Goal: Ask a question: Seek information or help from site administrators or community

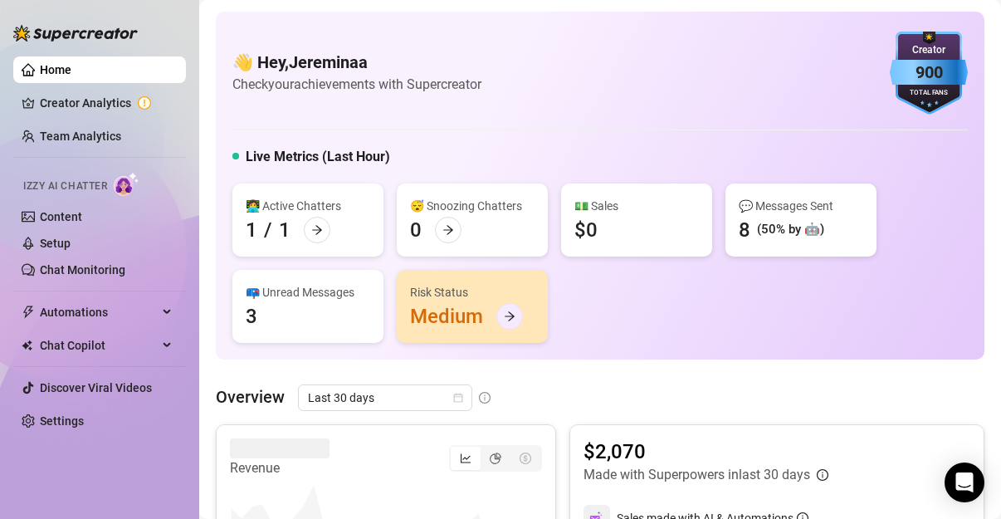
click at [511, 314] on icon "arrow-right" at bounding box center [510, 315] width 10 height 9
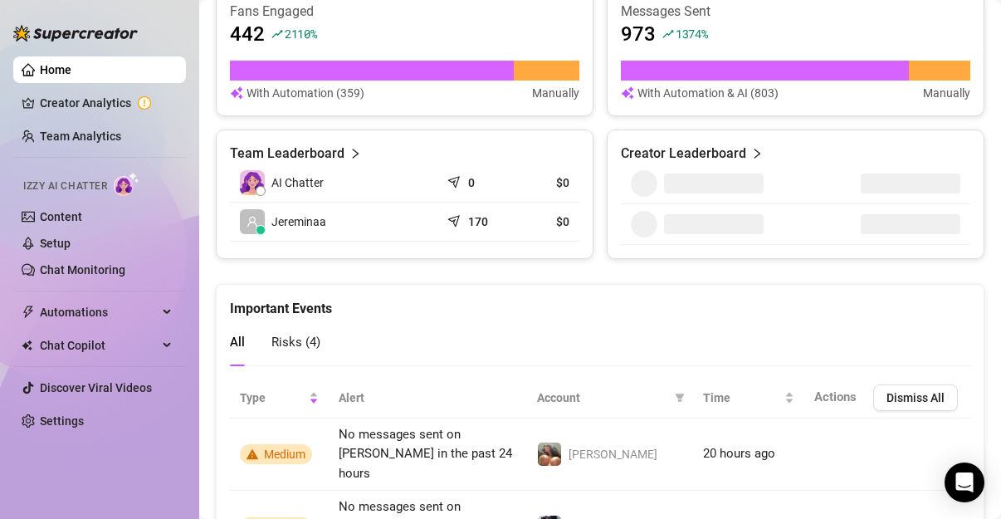
scroll to position [889, 0]
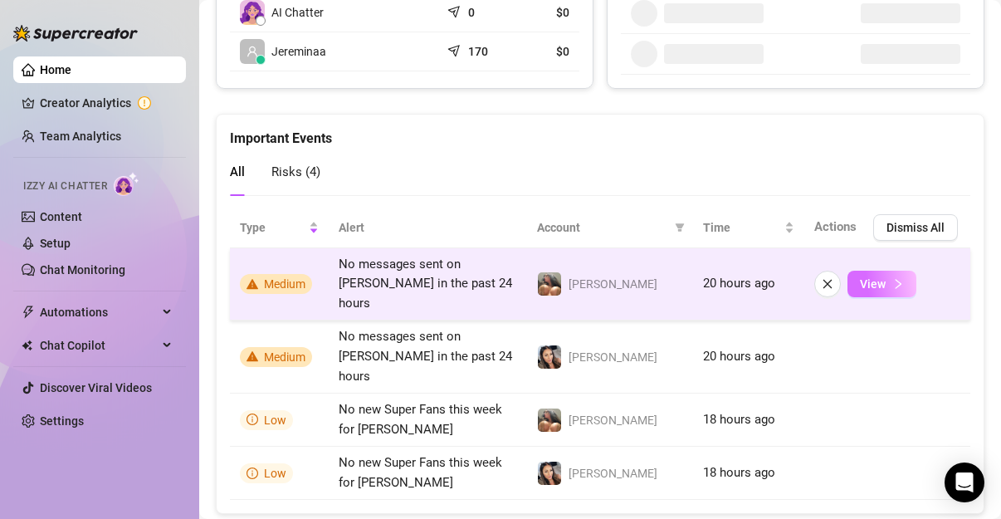
click at [892, 278] on icon "right" at bounding box center [898, 284] width 12 height 12
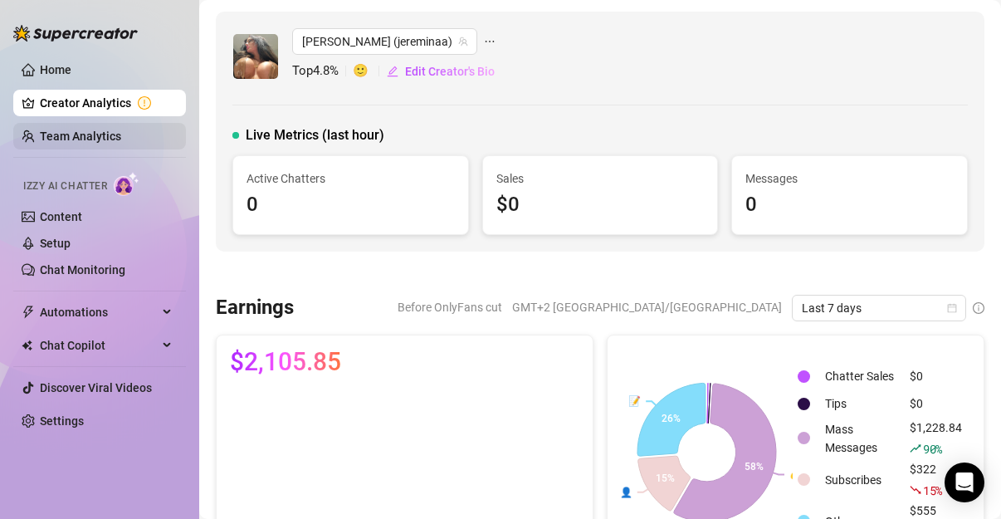
click at [104, 134] on link "Team Analytics" at bounding box center [80, 135] width 81 height 13
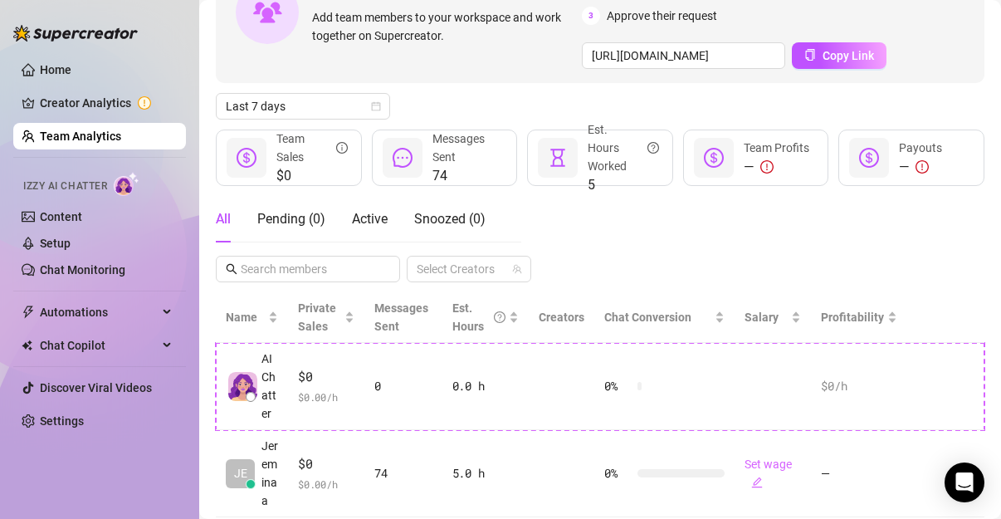
scroll to position [149, 0]
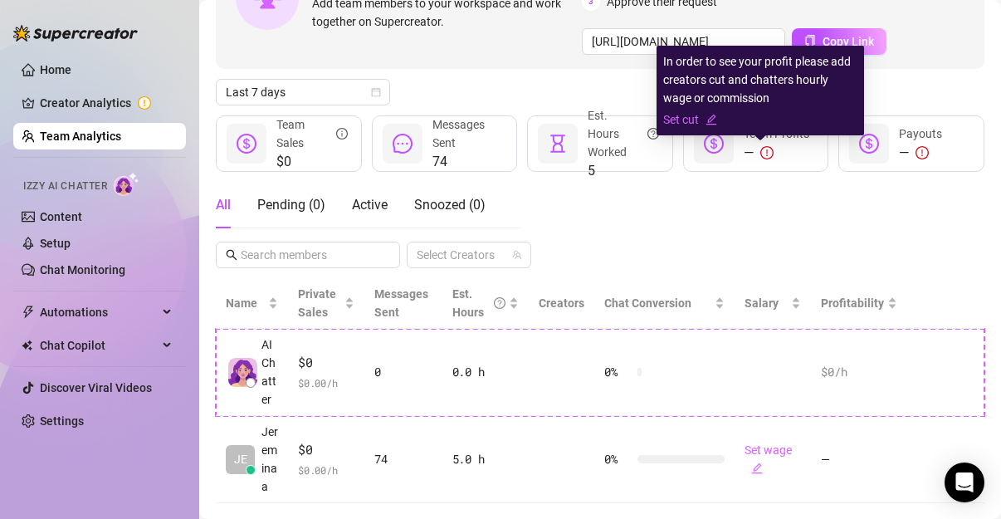
click at [760, 153] on icon "exclamation-circle" at bounding box center [766, 152] width 13 height 13
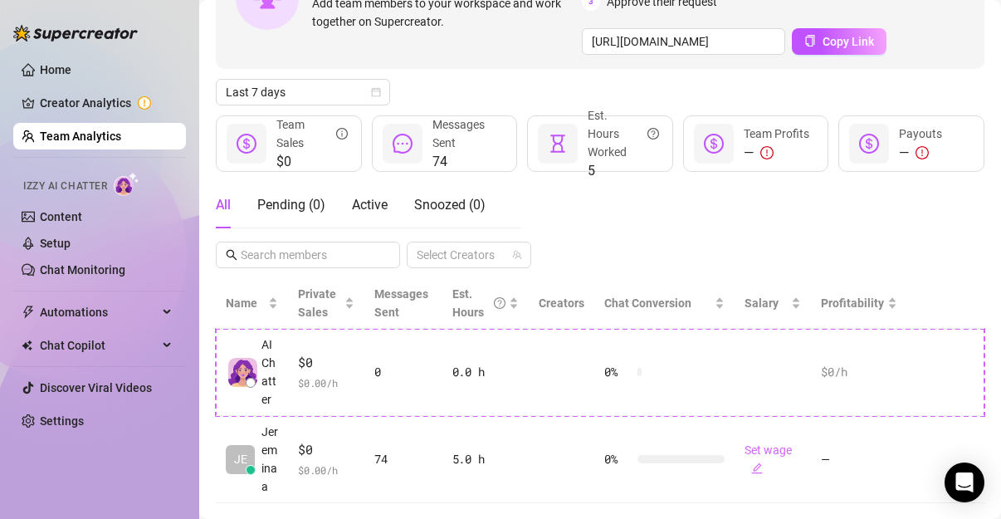
click at [714, 144] on icon "dollar-circle" at bounding box center [714, 144] width 20 height 20
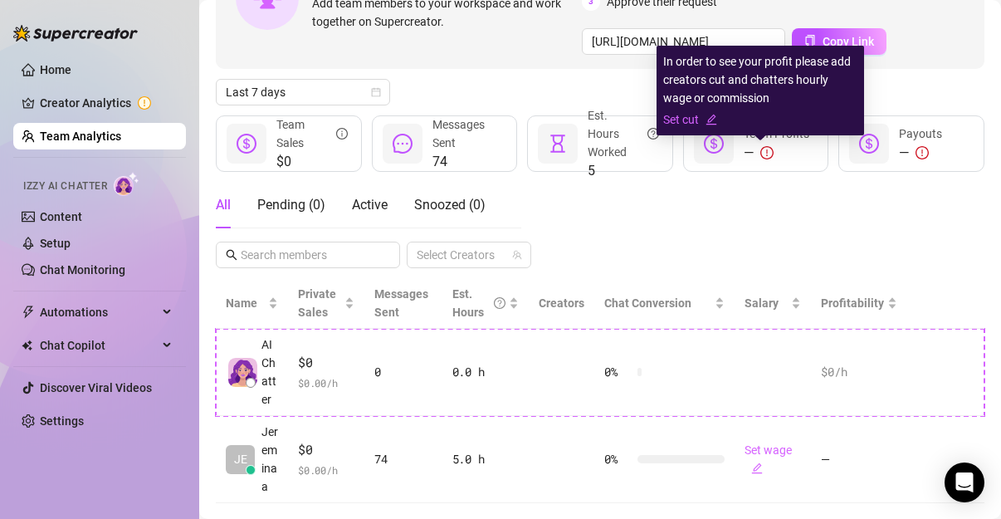
click at [760, 151] on icon "exclamation-circle" at bounding box center [766, 152] width 13 height 13
click at [697, 115] on link "Set cut" at bounding box center [760, 119] width 194 height 18
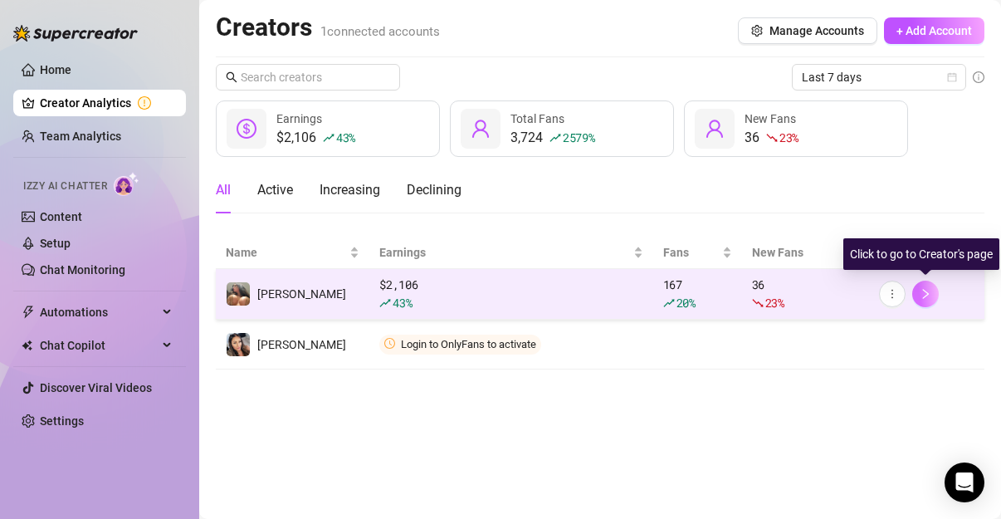
click at [929, 297] on icon "right" at bounding box center [926, 294] width 12 height 12
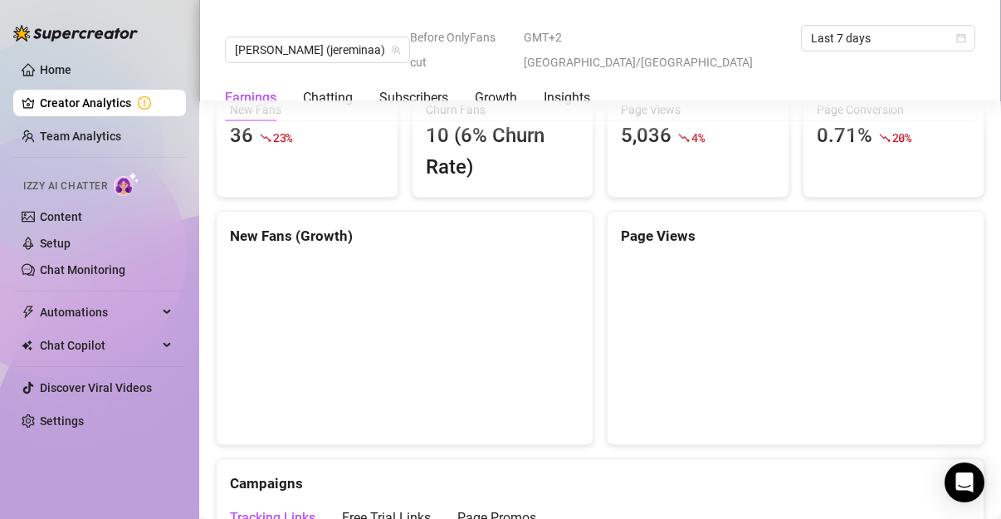
scroll to position [1255, 0]
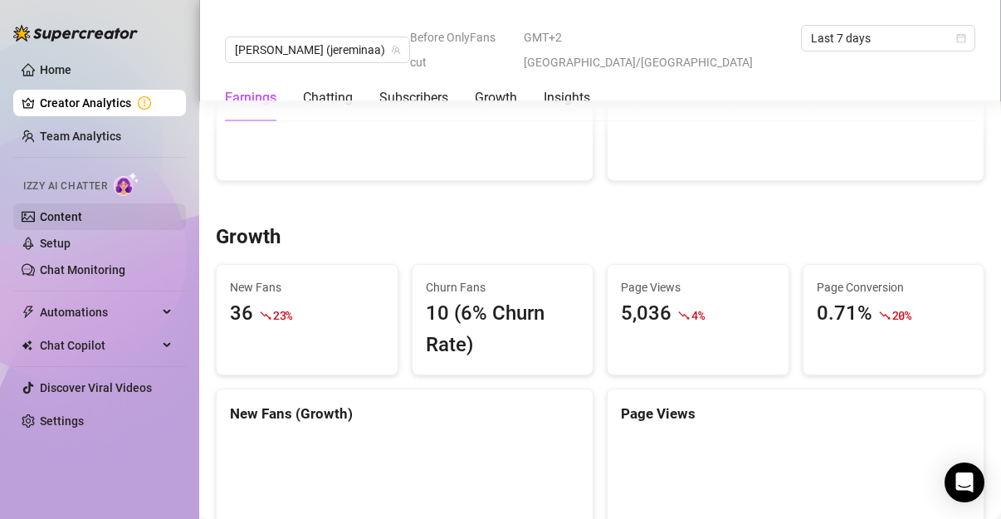
click at [53, 217] on link "Content" at bounding box center [61, 216] width 42 height 13
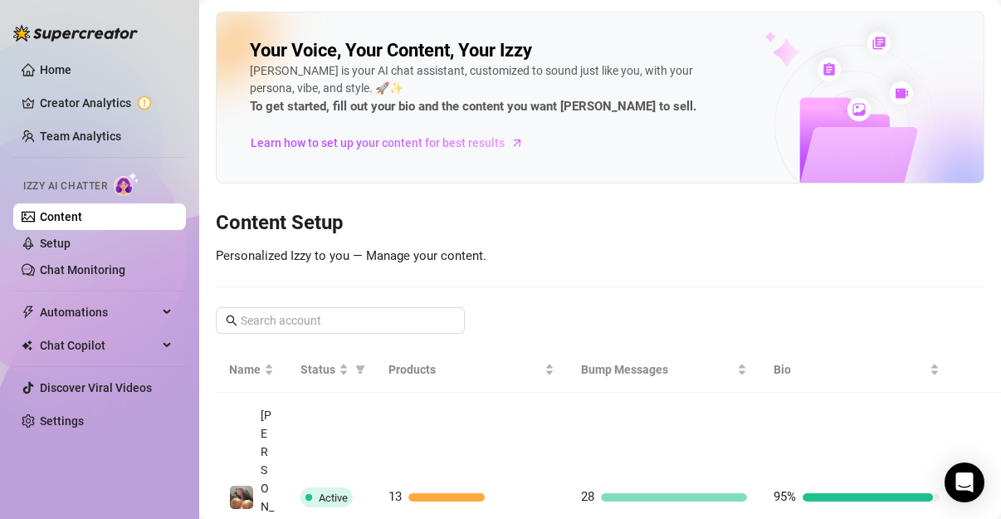
scroll to position [15, 0]
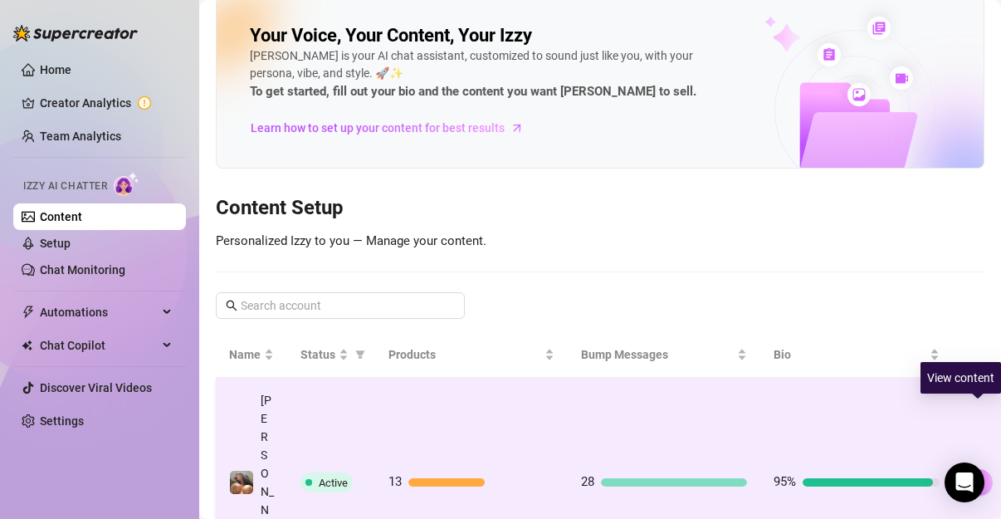
click at [977, 476] on icon "right" at bounding box center [980, 482] width 12 height 12
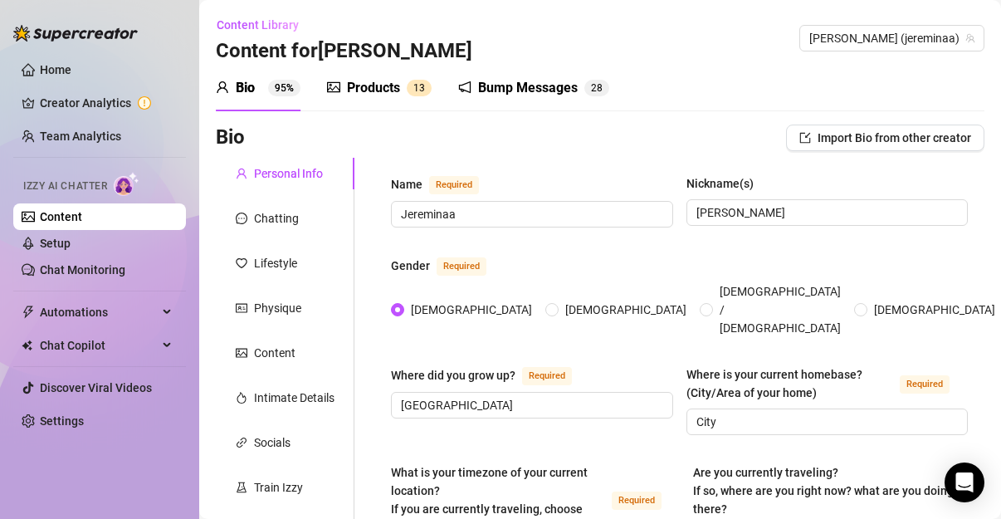
radio input "true"
type input "[DATE]"
click at [71, 247] on link "Setup" at bounding box center [55, 243] width 31 height 13
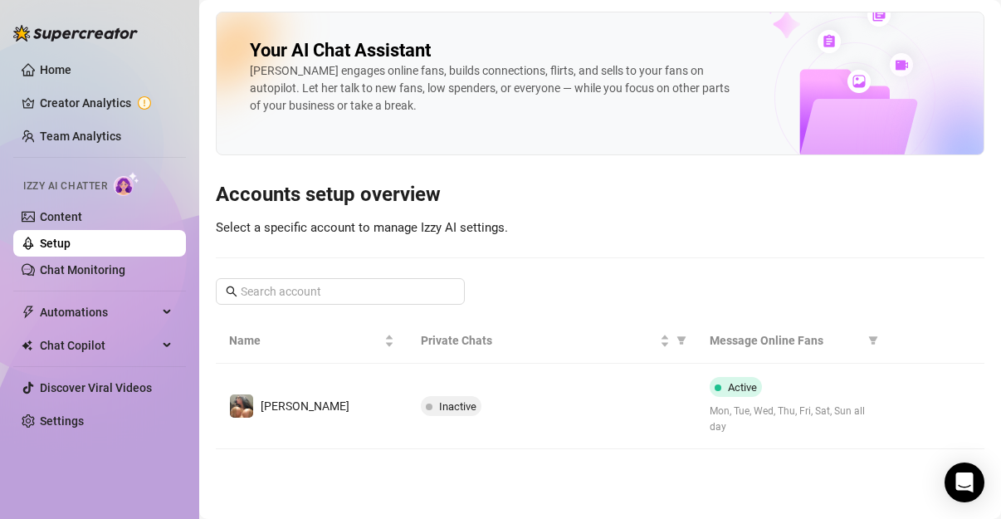
click at [71, 247] on link "Setup" at bounding box center [55, 243] width 31 height 13
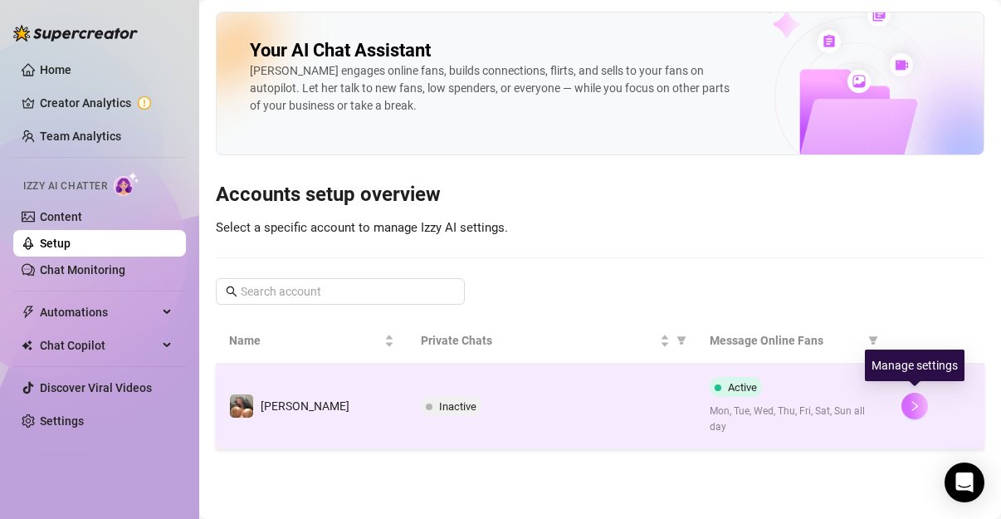
click at [918, 405] on icon "right" at bounding box center [915, 406] width 12 height 12
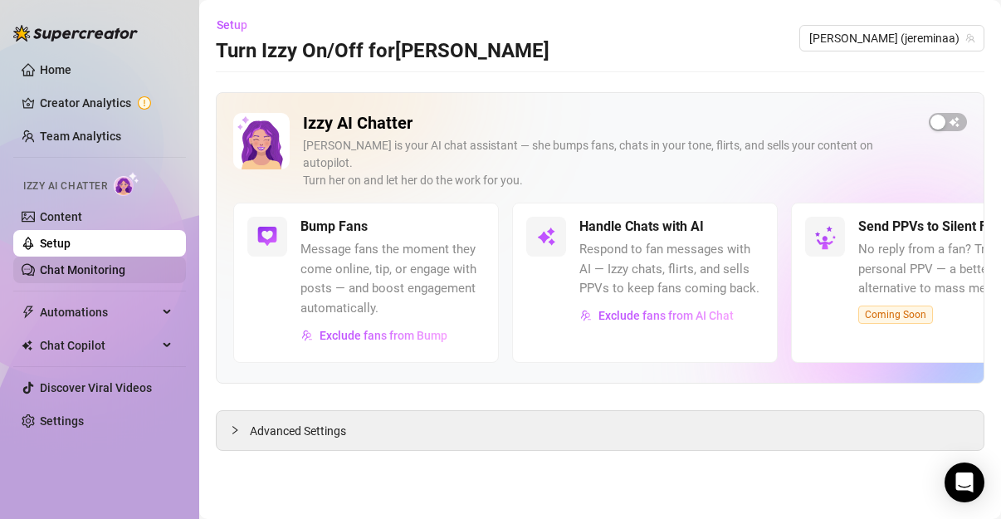
click at [79, 276] on link "Chat Monitoring" at bounding box center [82, 269] width 85 height 13
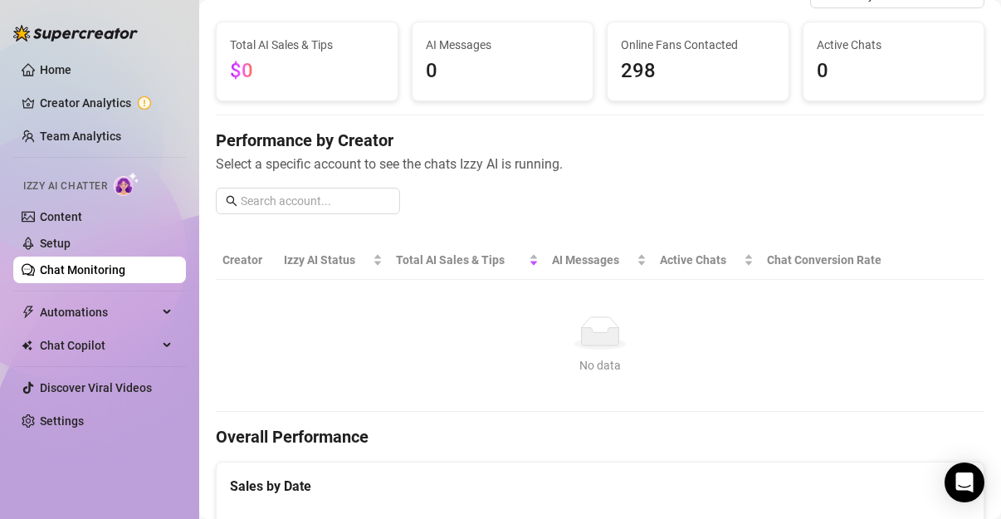
scroll to position [90, 0]
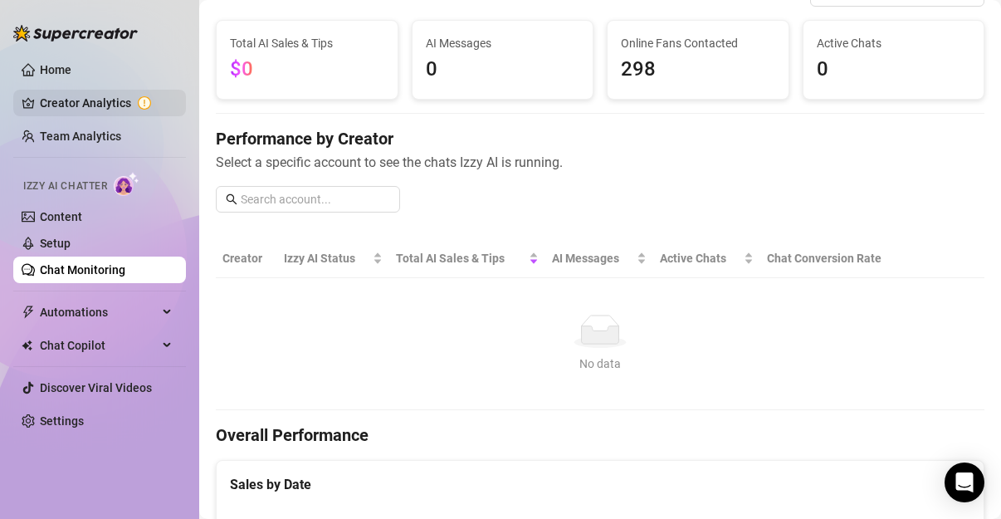
click at [79, 106] on link "Creator Analytics" at bounding box center [106, 103] width 133 height 27
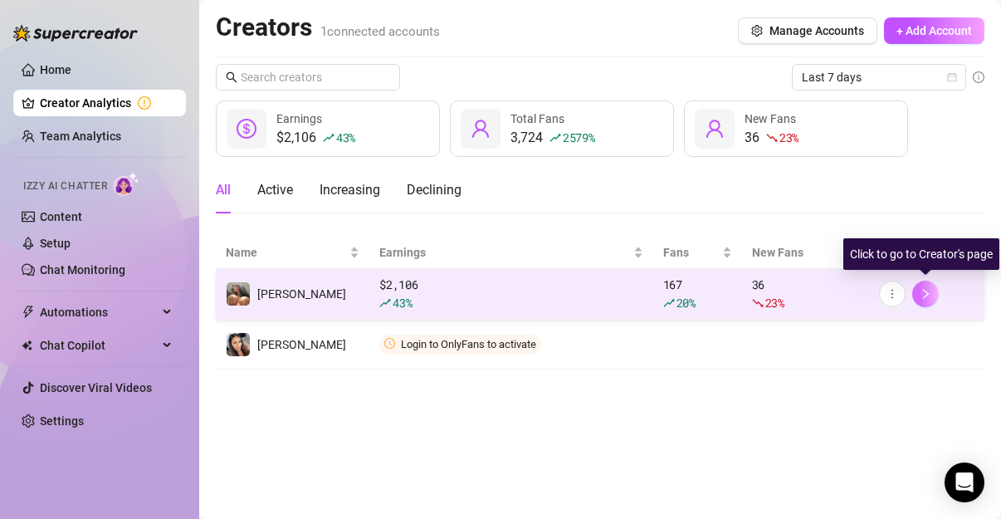
click at [926, 293] on icon "right" at bounding box center [926, 294] width 12 height 12
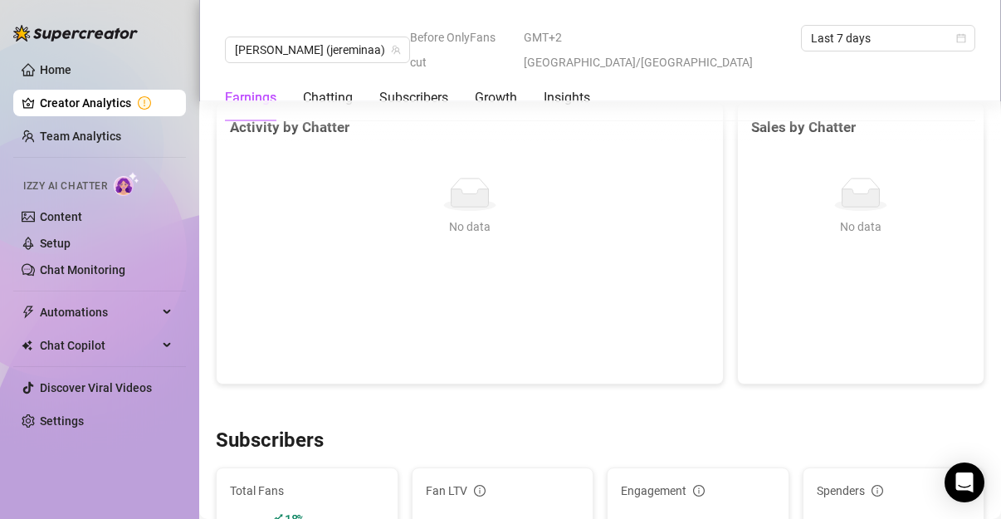
scroll to position [663, 0]
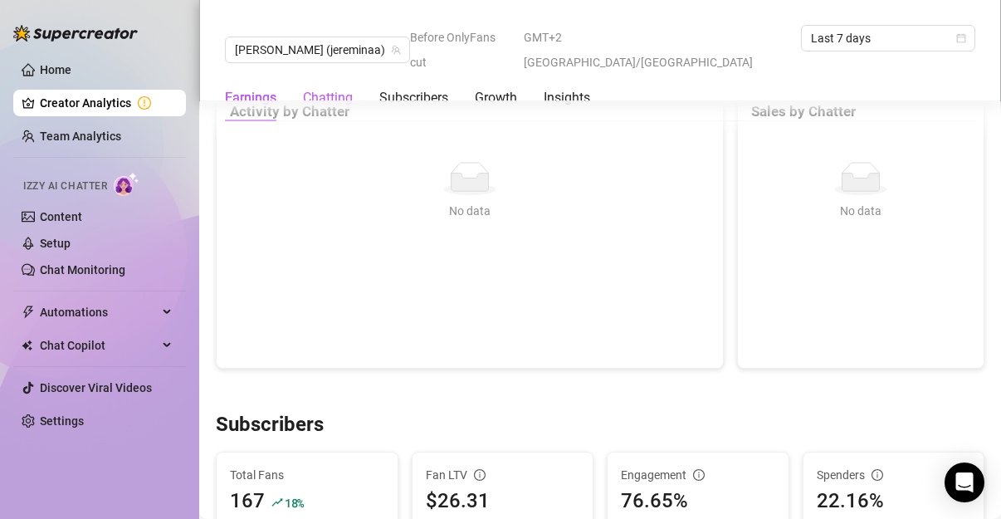
click at [348, 88] on div "Chatting" at bounding box center [328, 98] width 50 height 20
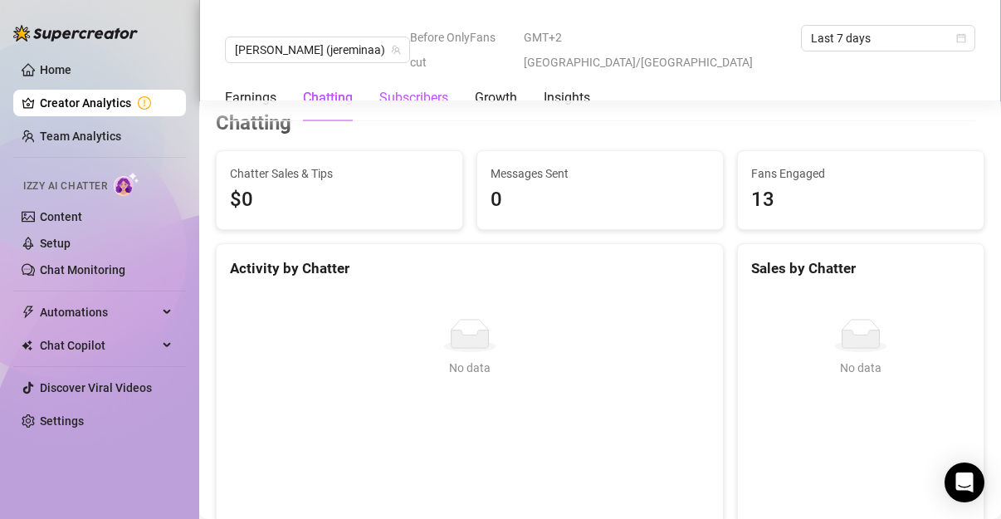
click at [411, 88] on div "Subscribers" at bounding box center [413, 98] width 69 height 20
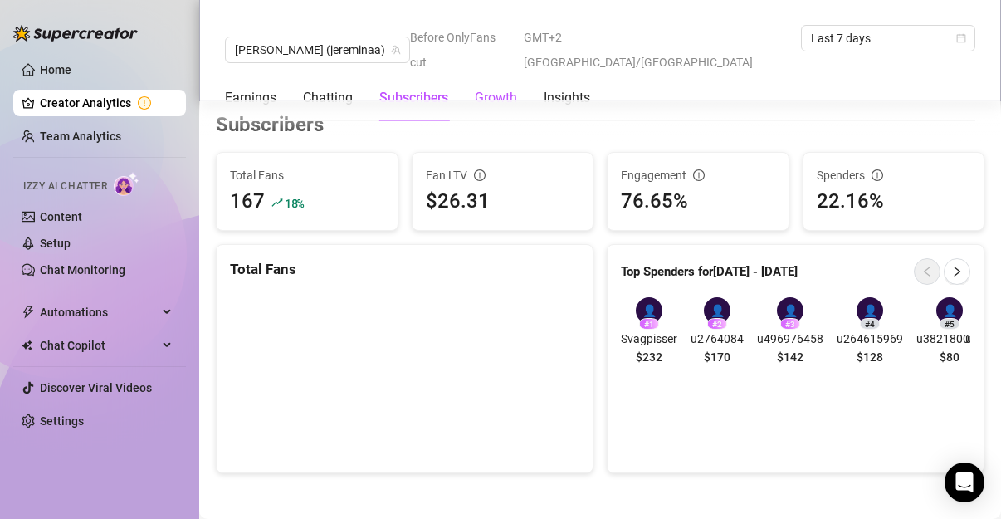
click at [490, 88] on div "Growth" at bounding box center [496, 98] width 42 height 20
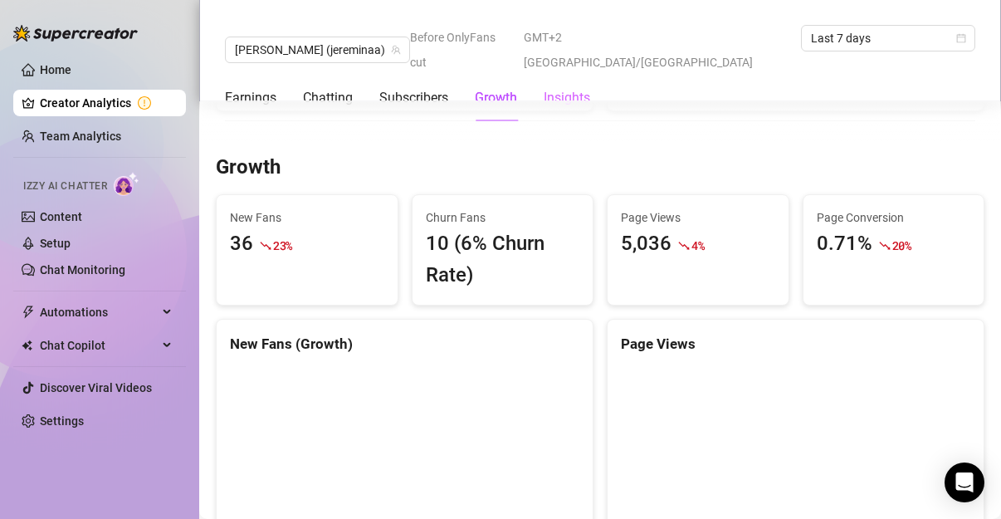
scroll to position [1366, 0]
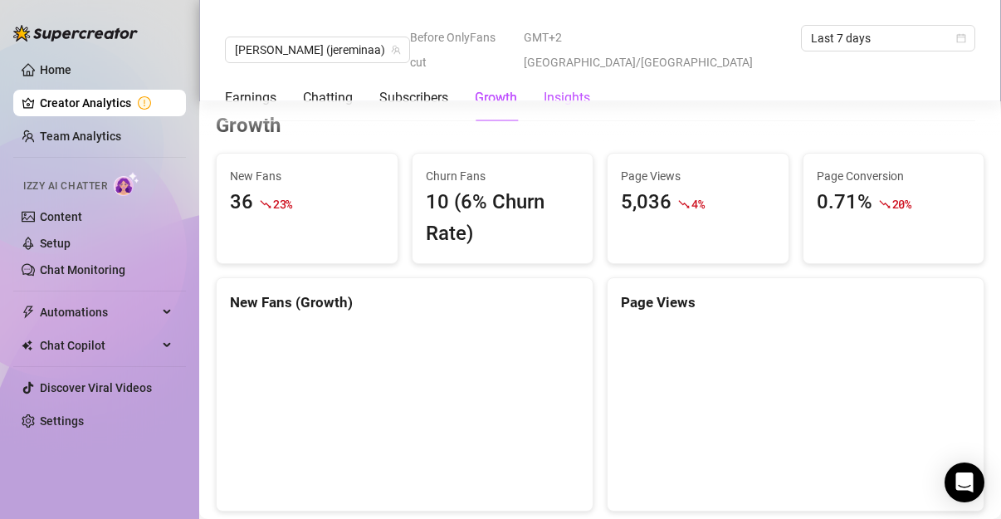
click at [579, 88] on div "Insights" at bounding box center [567, 98] width 46 height 20
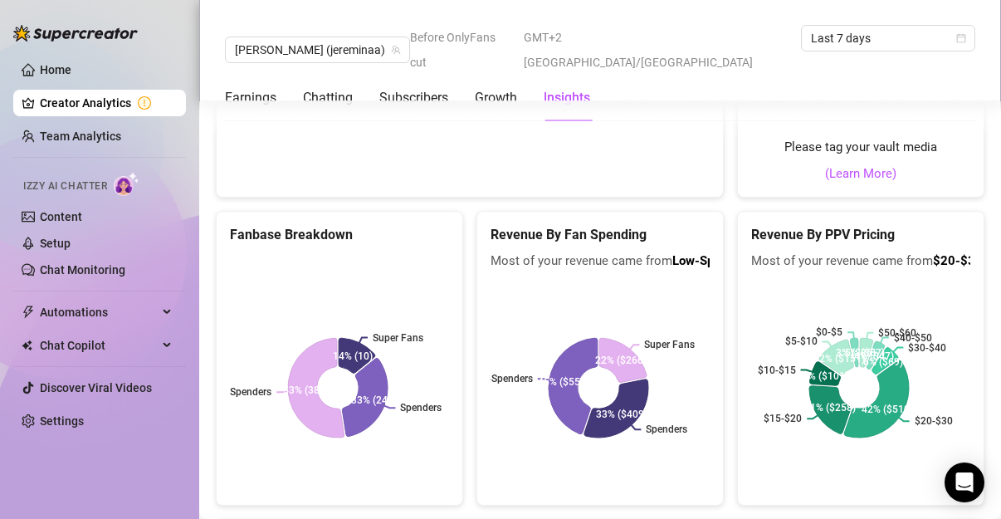
scroll to position [3016, 0]
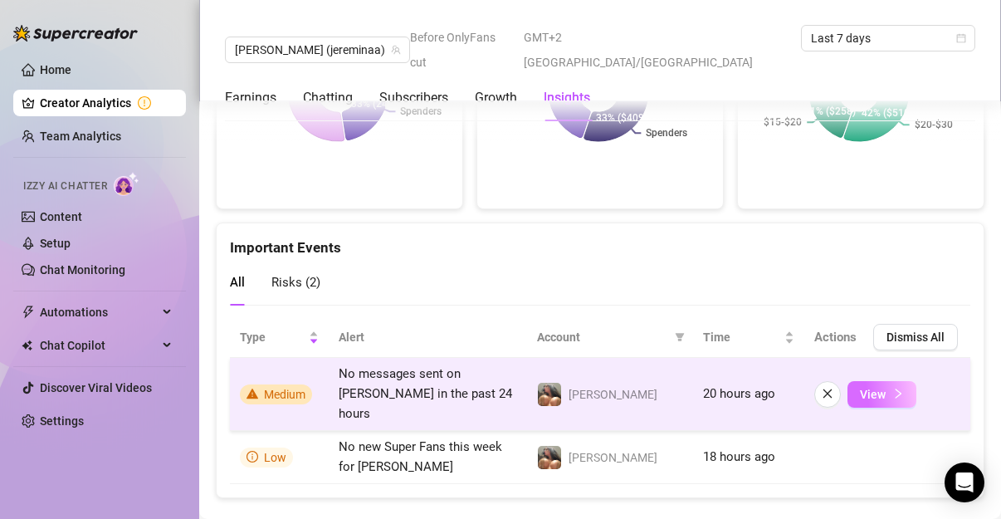
click at [876, 381] on button "View" at bounding box center [881, 394] width 69 height 27
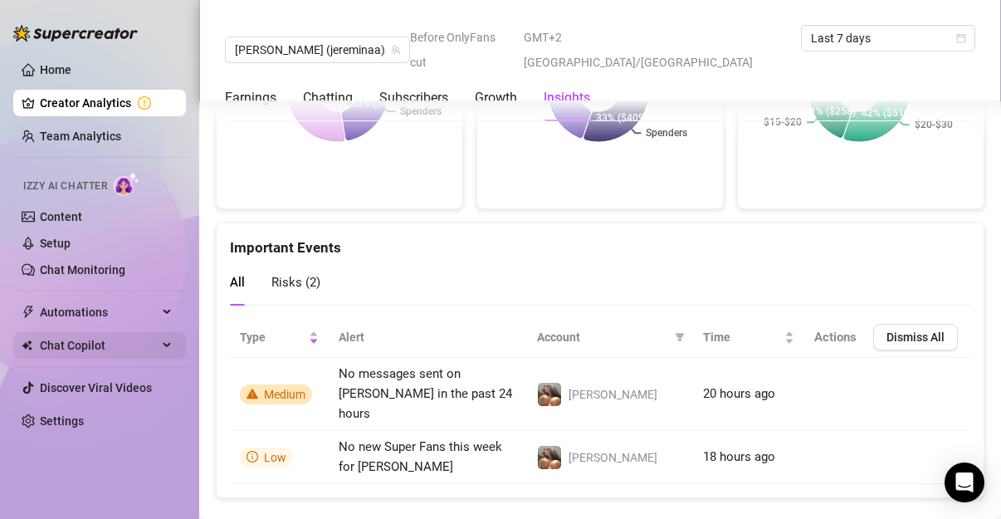
click at [170, 344] on div "Chat Copilot" at bounding box center [99, 345] width 173 height 27
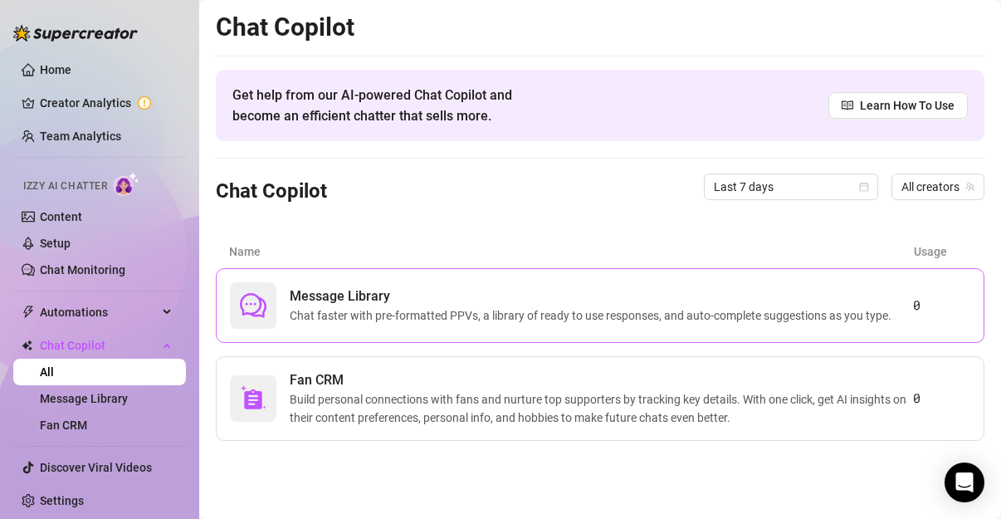
click at [416, 296] on span "Message Library" at bounding box center [594, 296] width 608 height 20
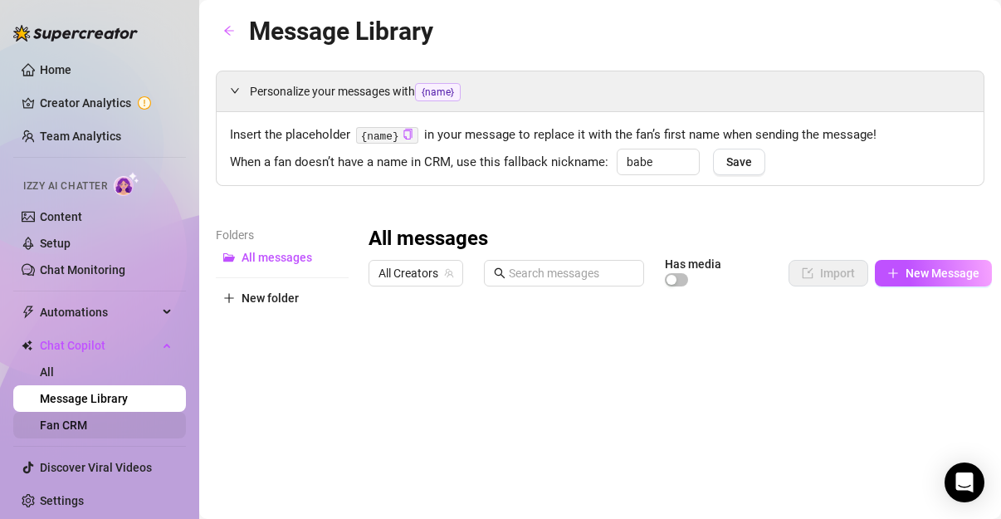
click at [59, 422] on link "Fan CRM" at bounding box center [63, 424] width 47 height 13
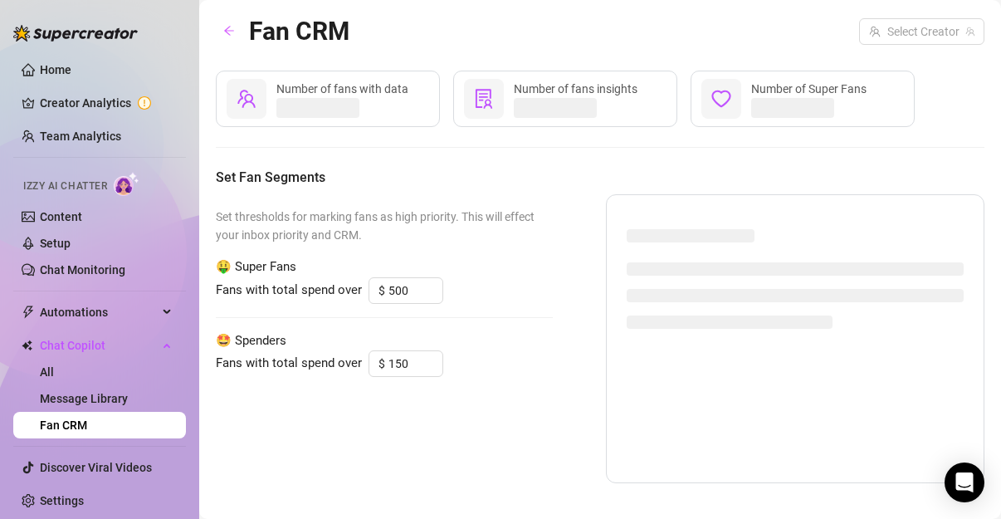
type input "200"
type input "100"
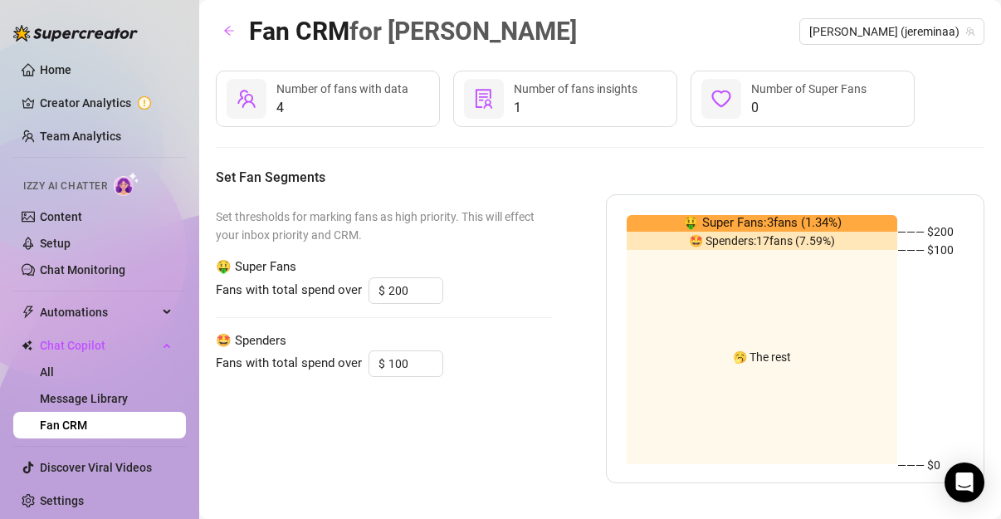
click at [742, 223] on span "🤑 Super Fans: 3 fans ( 1.34 %)" at bounding box center [762, 223] width 159 height 20
click at [791, 241] on span "🤩 Spenders: 17 fans ( 7.59 %)" at bounding box center [762, 241] width 146 height 0
click at [149, 312] on div "Automations" at bounding box center [99, 312] width 173 height 27
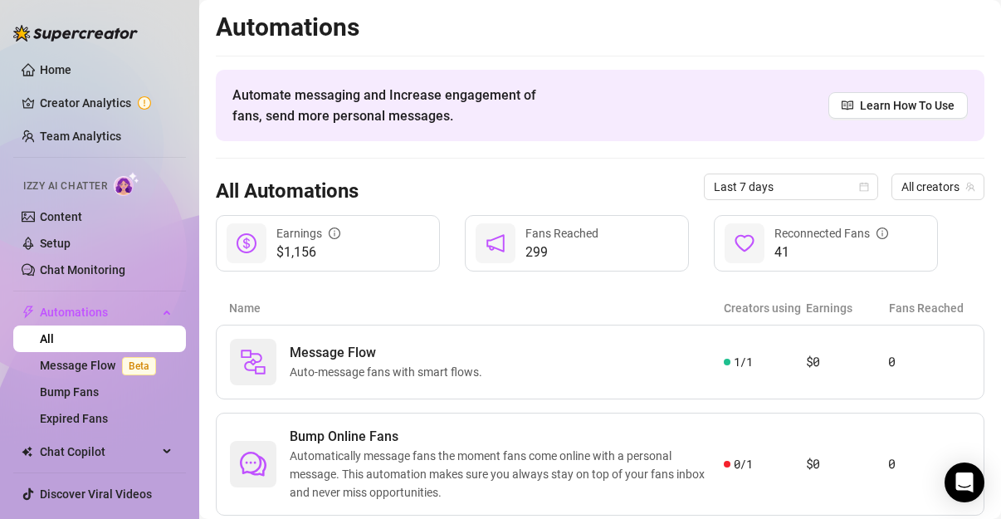
click at [416, 297] on div "Name Creators using Earnings Fans Reached" at bounding box center [600, 307] width 769 height 33
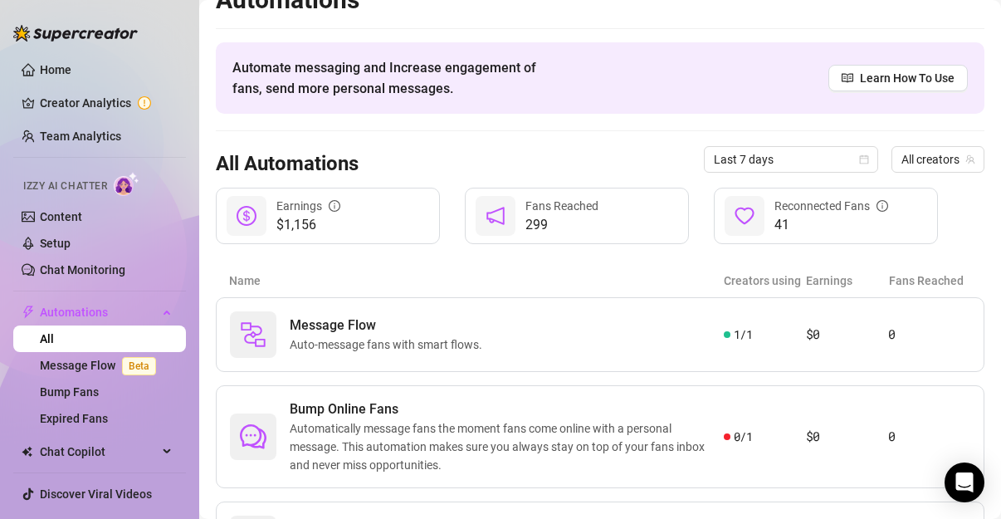
scroll to position [55, 0]
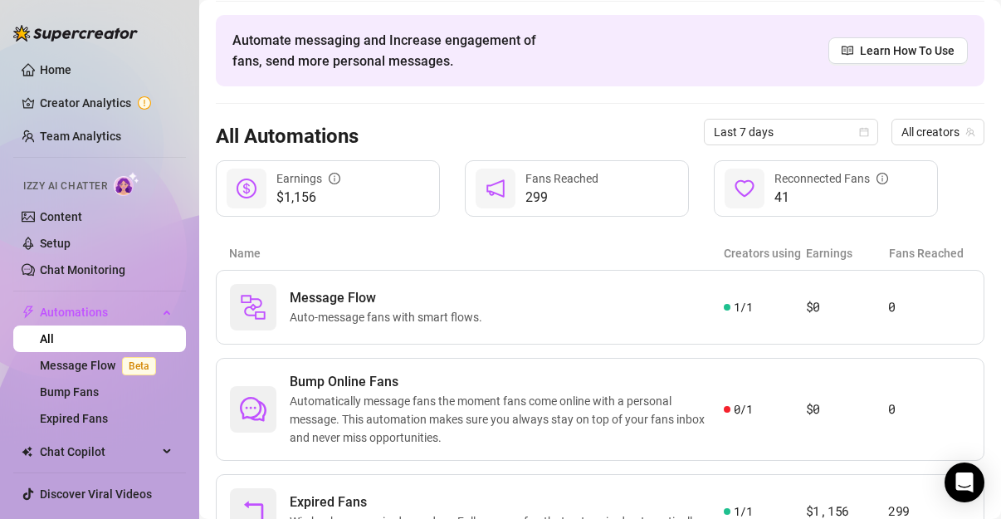
click at [416, 297] on span "Message Flow" at bounding box center [389, 298] width 199 height 20
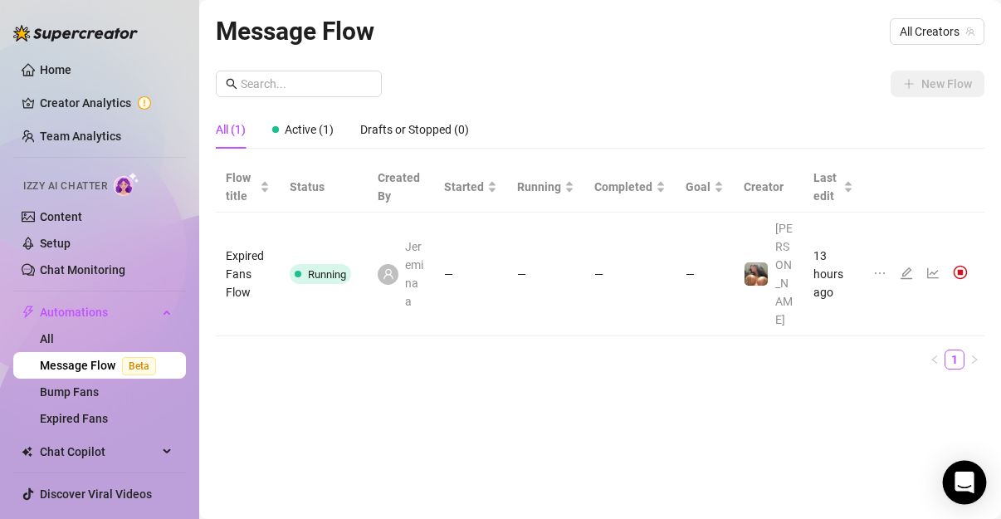
click at [969, 481] on icon "Open Intercom Messenger" at bounding box center [964, 482] width 19 height 22
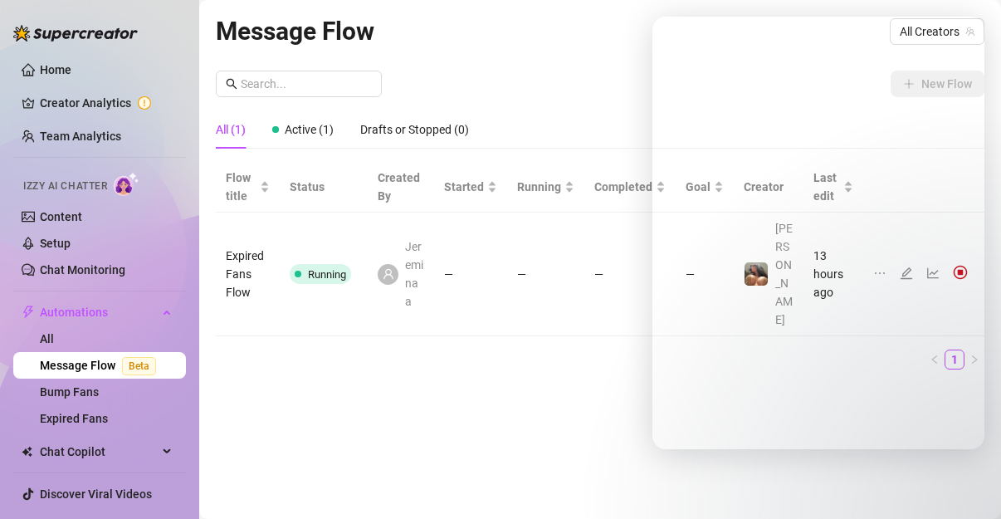
click at [632, 325] on div "Flow title Status Created By Started Running Completed Goal Creator Last edit E…" at bounding box center [600, 272] width 769 height 221
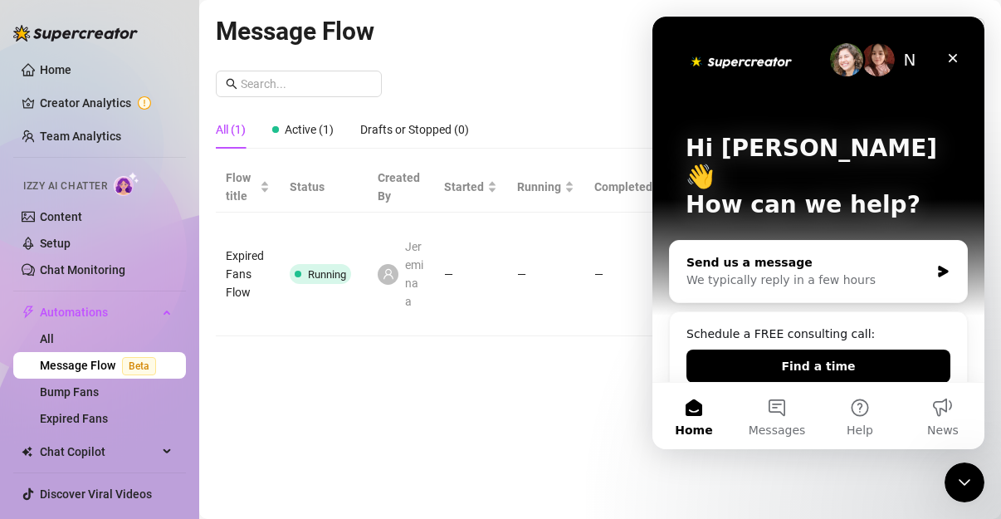
click at [909, 271] on div "We typically reply in a few hours" at bounding box center [807, 279] width 243 height 17
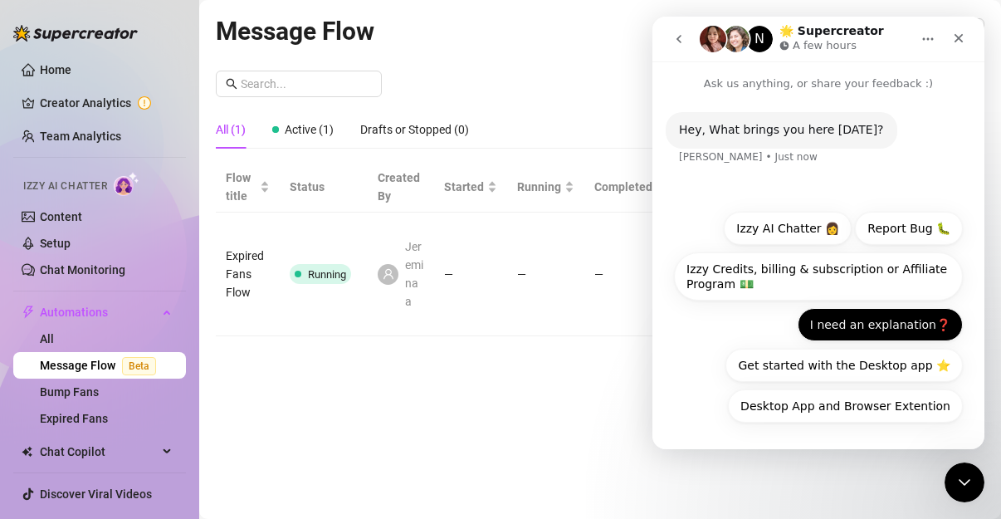
click at [884, 325] on button "I need an explanation❓" at bounding box center [880, 324] width 165 height 33
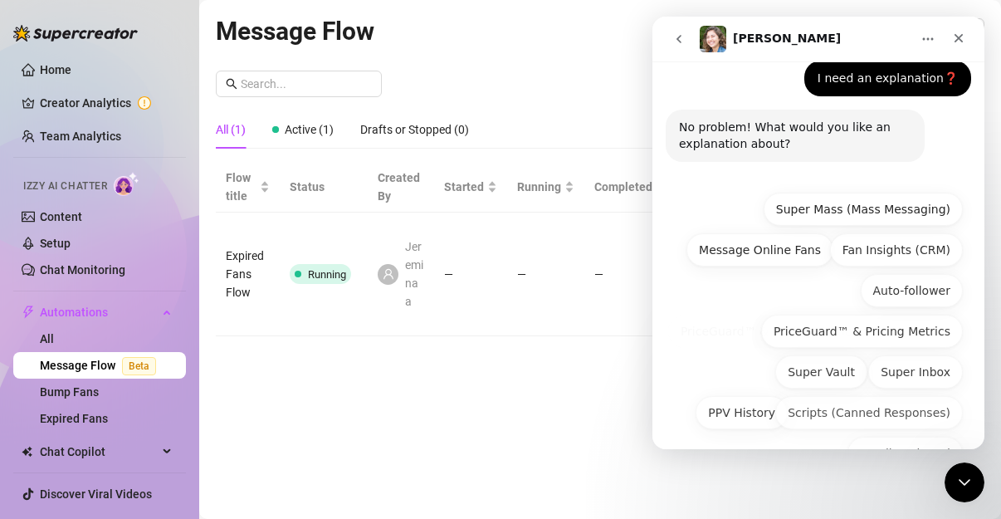
scroll to position [149, 0]
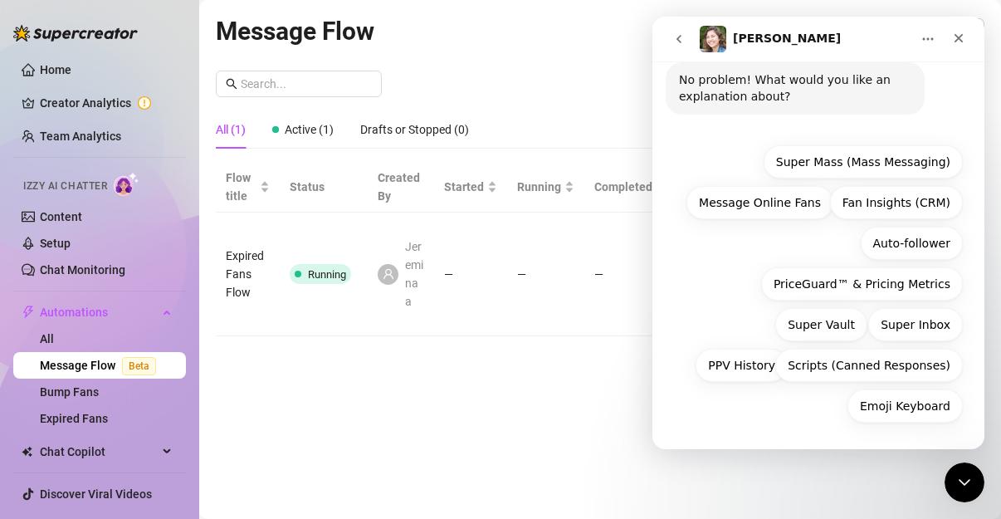
click at [678, 40] on icon "go back" at bounding box center [678, 39] width 5 height 8
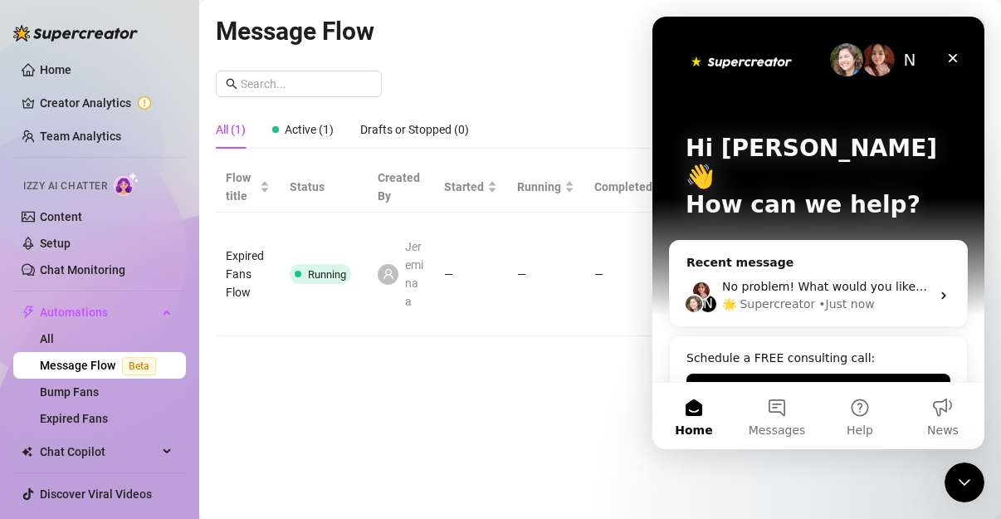
scroll to position [0, 0]
click at [779, 411] on button "Messages" at bounding box center [776, 416] width 83 height 66
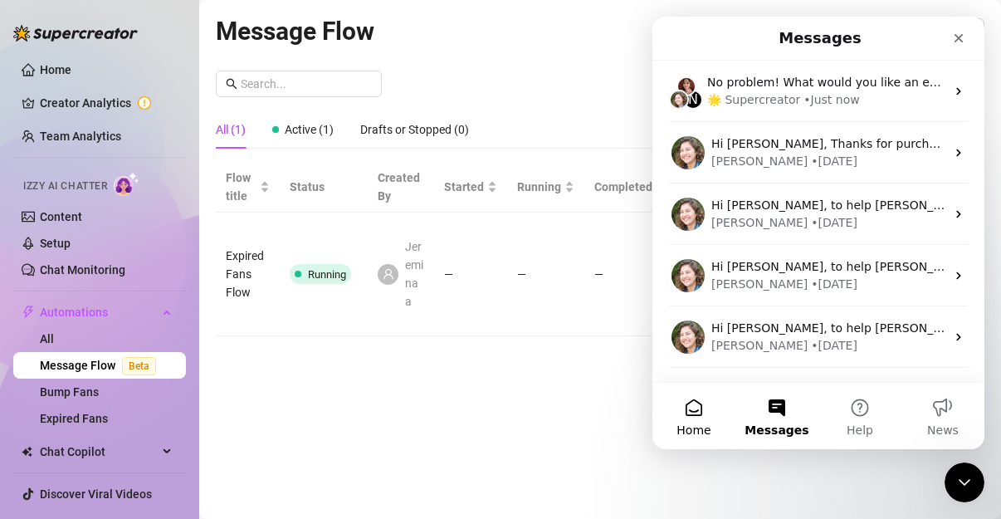
click at [667, 422] on button "Home" at bounding box center [693, 416] width 83 height 66
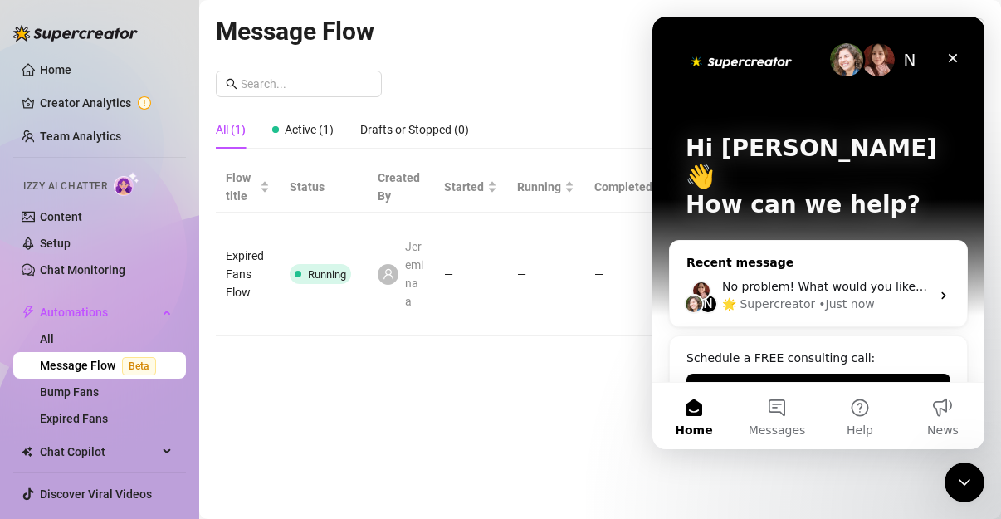
click at [841, 295] on div "• Just now" at bounding box center [846, 303] width 56 height 17
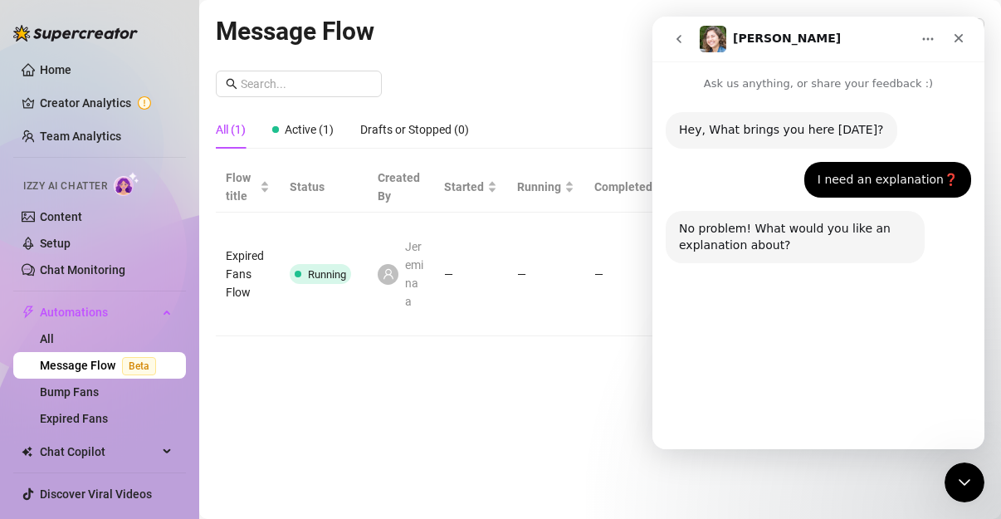
scroll to position [149, 0]
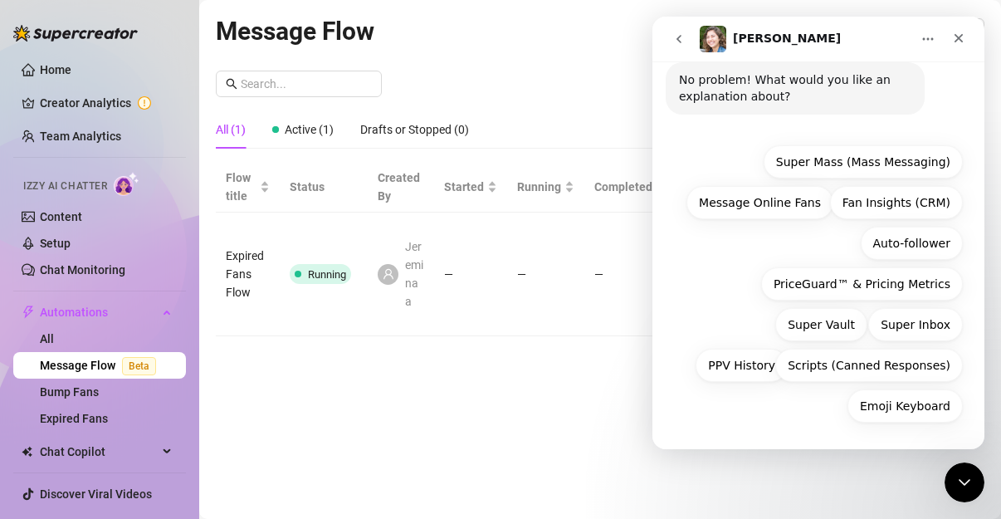
click at [681, 35] on icon "go back" at bounding box center [678, 38] width 13 height 13
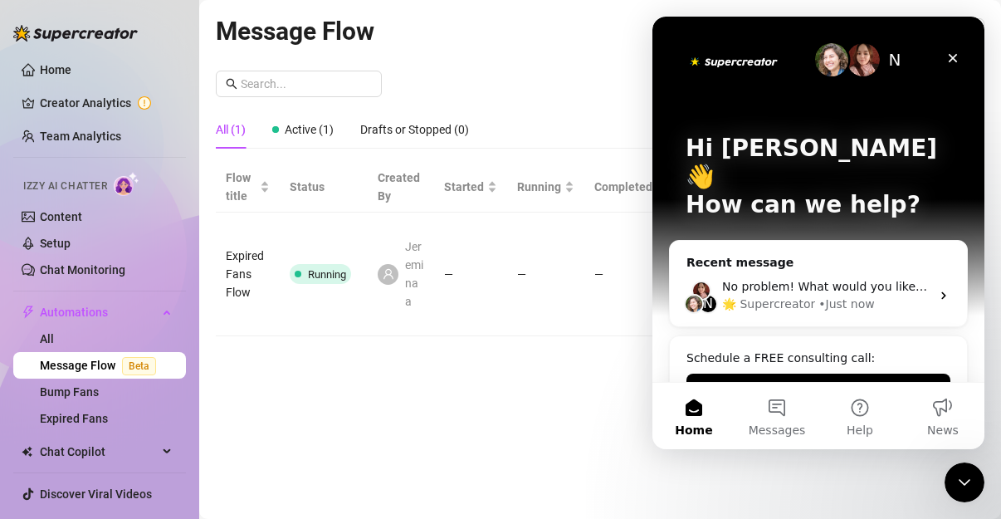
scroll to position [46, 0]
click at [937, 289] on icon "Intercom messenger" at bounding box center [943, 295] width 13 height 13
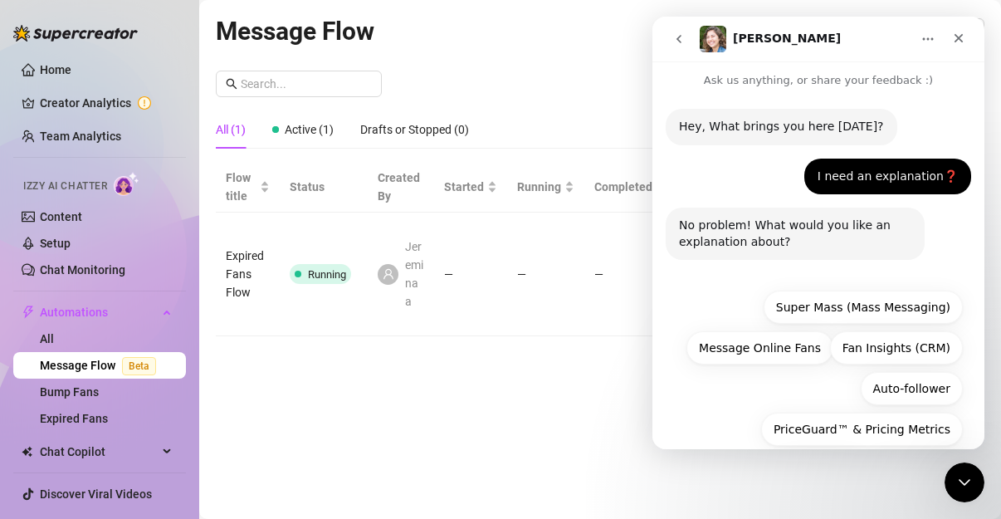
scroll to position [0, 0]
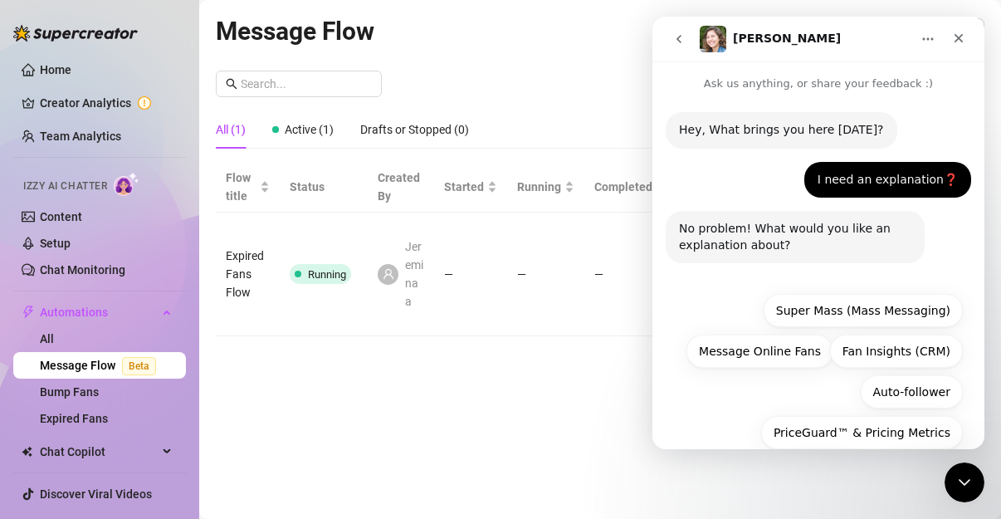
click at [906, 178] on div "I need an explanation❓" at bounding box center [888, 180] width 140 height 17
click at [829, 146] on div "Hey, What brings you here [DATE]? [PERSON_NAME] • Just now" at bounding box center [782, 130] width 232 height 37
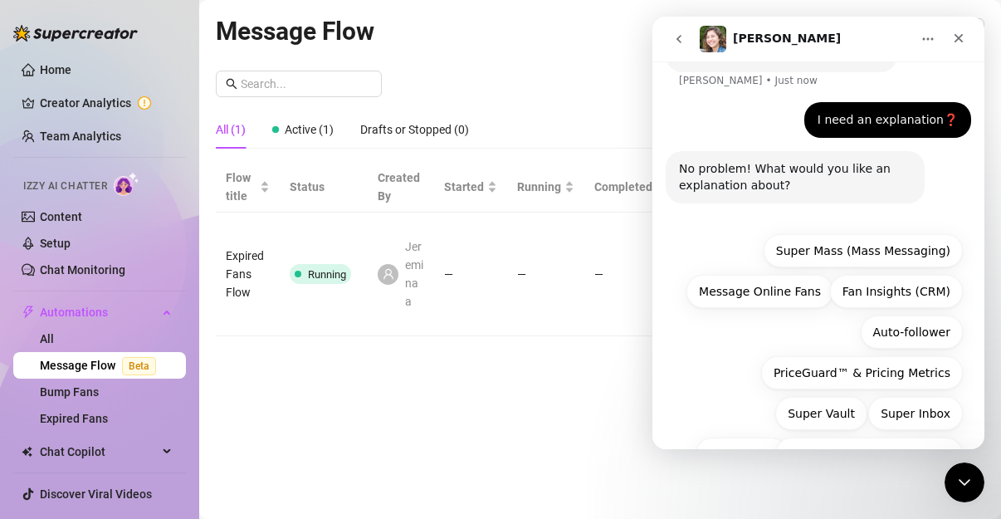
scroll to position [77, 0]
click at [945, 37] on div "Close" at bounding box center [959, 38] width 30 height 30
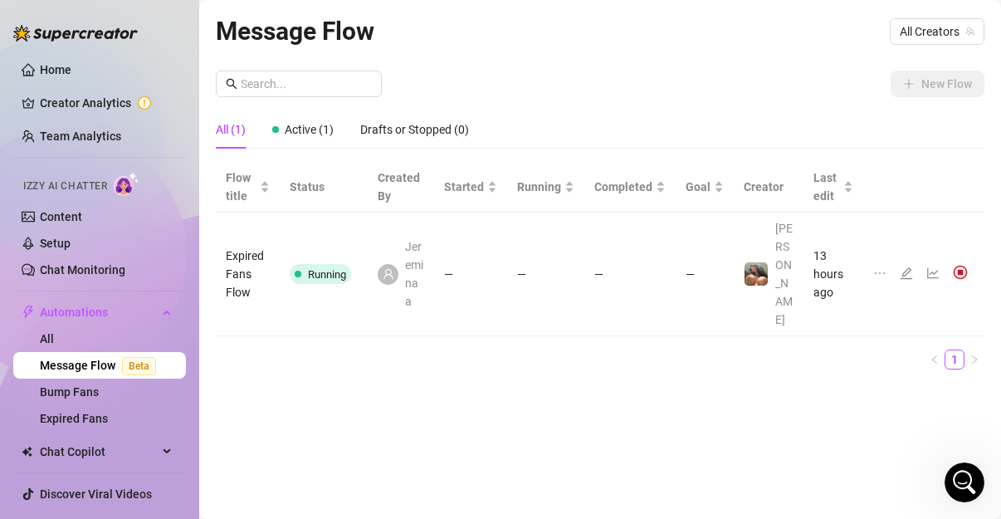
scroll to position [149, 0]
click at [974, 494] on div "Open Intercom Messenger" at bounding box center [964, 482] width 55 height 55
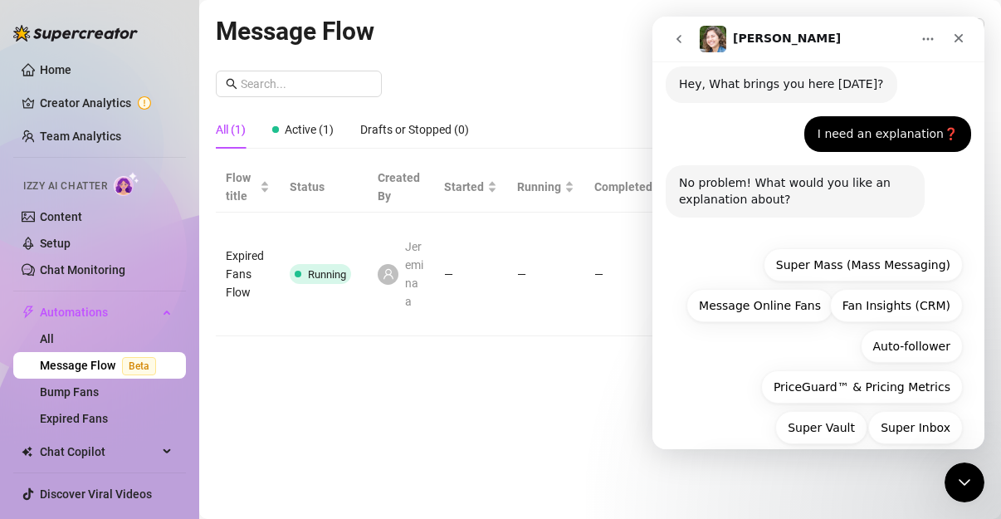
scroll to position [12, 0]
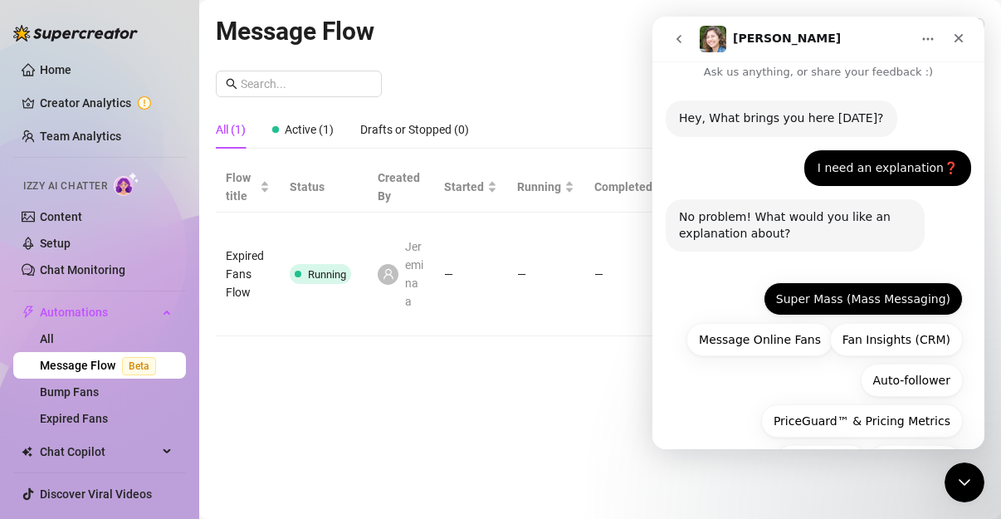
click at [902, 294] on button "Super Mass (Mass Messaging)" at bounding box center [863, 298] width 199 height 33
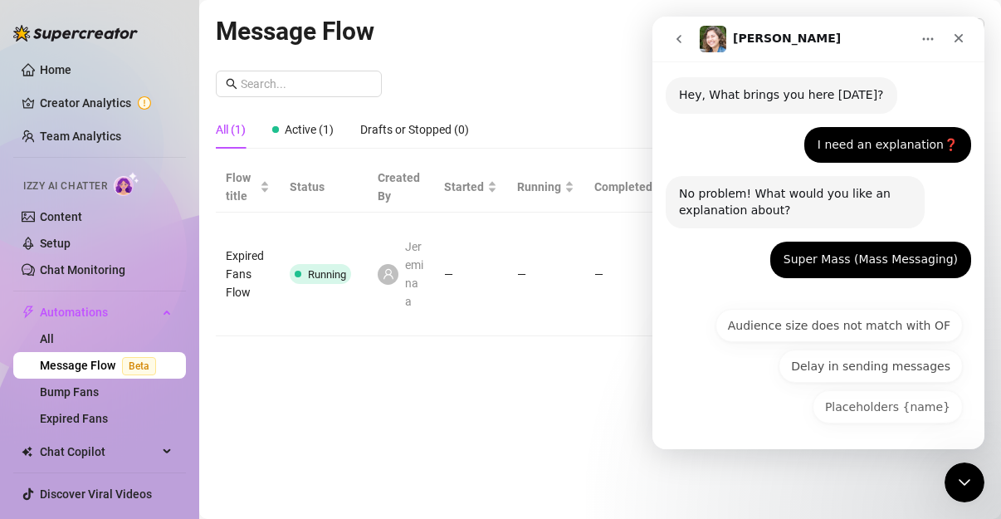
scroll to position [35, 0]
drag, startPoint x: 683, startPoint y: 40, endPoint x: 1370, endPoint y: 473, distance: 811.7
click at [682, 40] on icon "go back" at bounding box center [678, 38] width 13 height 13
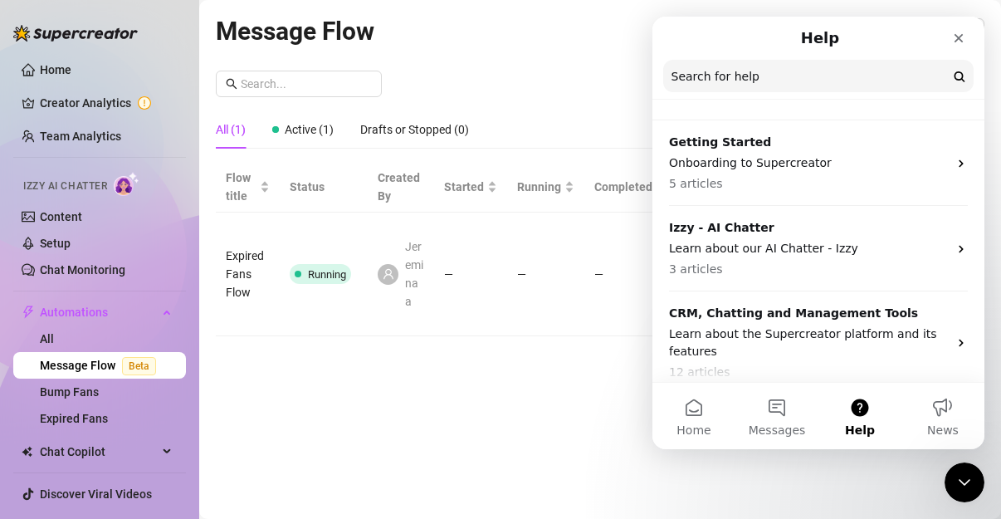
scroll to position [30, 0]
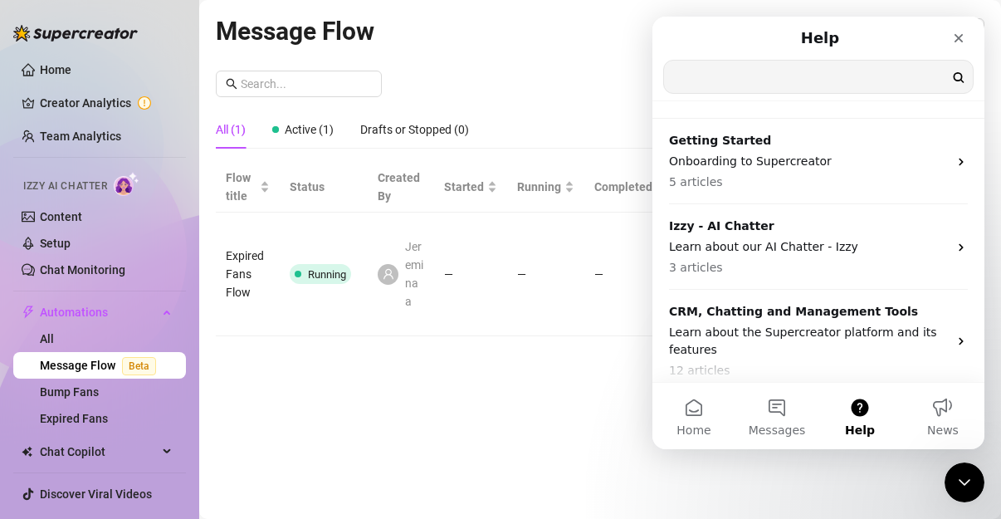
click at [823, 72] on input "Search for help" at bounding box center [818, 77] width 309 height 32
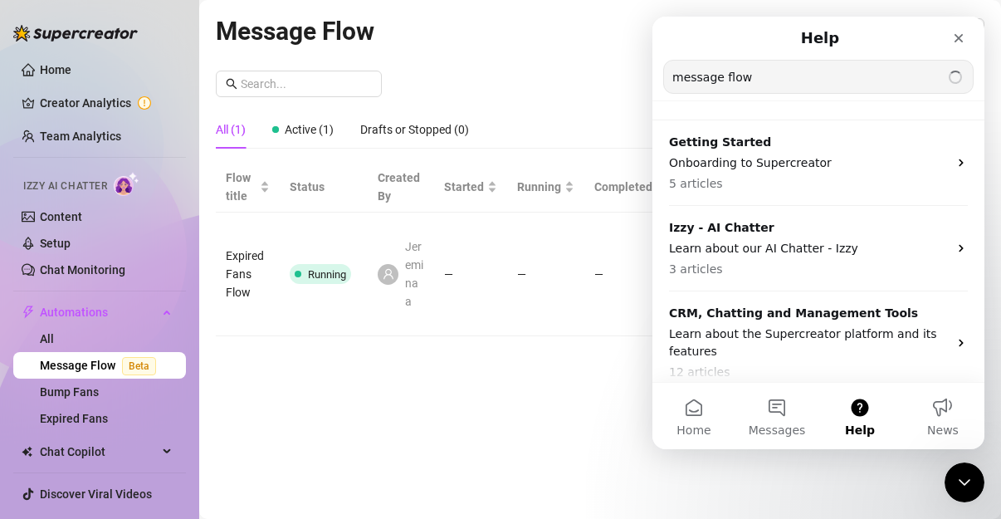
type input "message flow"
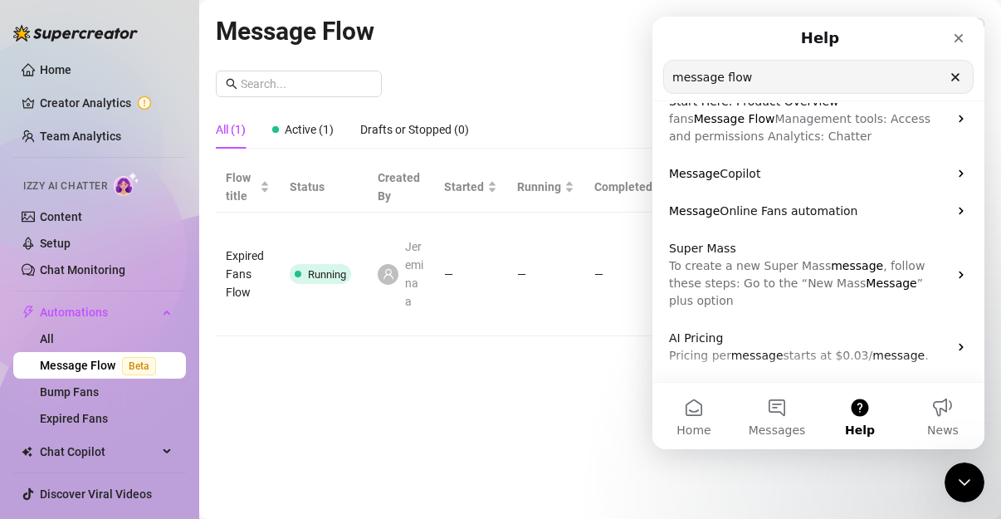
scroll to position [0, 0]
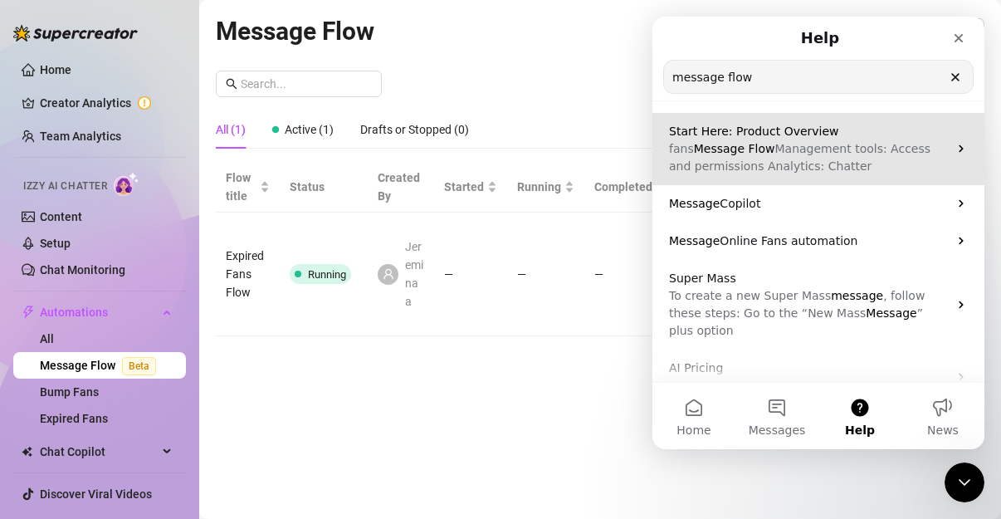
click at [928, 152] on p "fans Message Flow Management tools: Access and permissions Analytics: Chatter" at bounding box center [808, 157] width 279 height 35
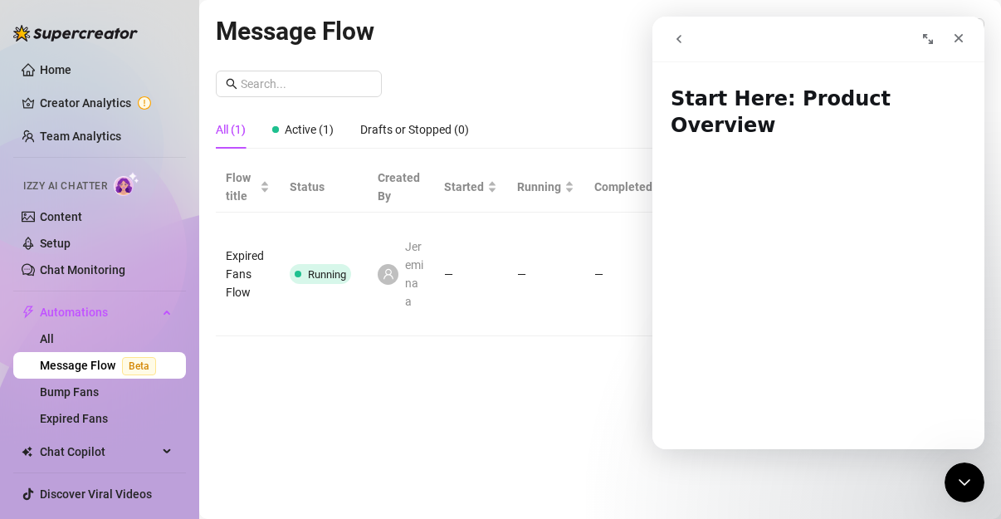
click at [691, 44] on button "go back" at bounding box center [679, 39] width 32 height 32
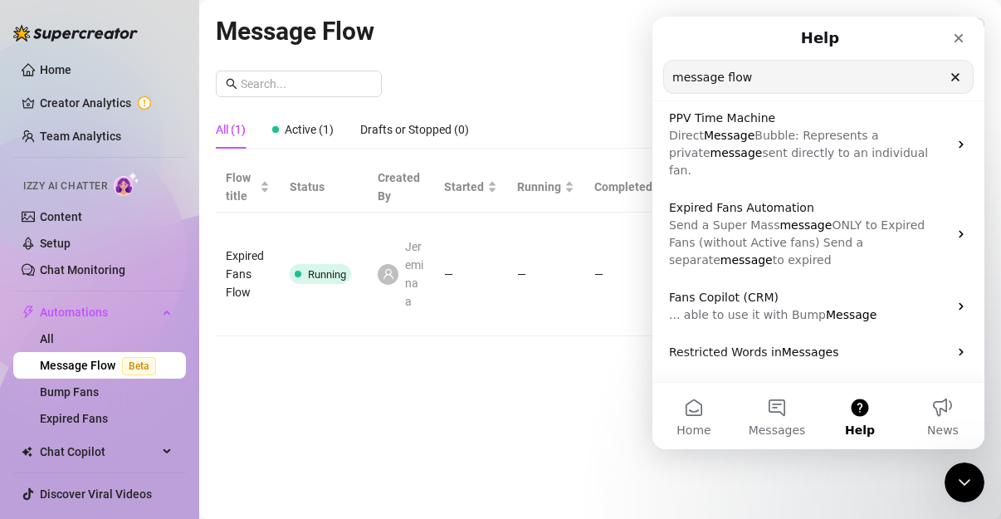
scroll to position [312, 0]
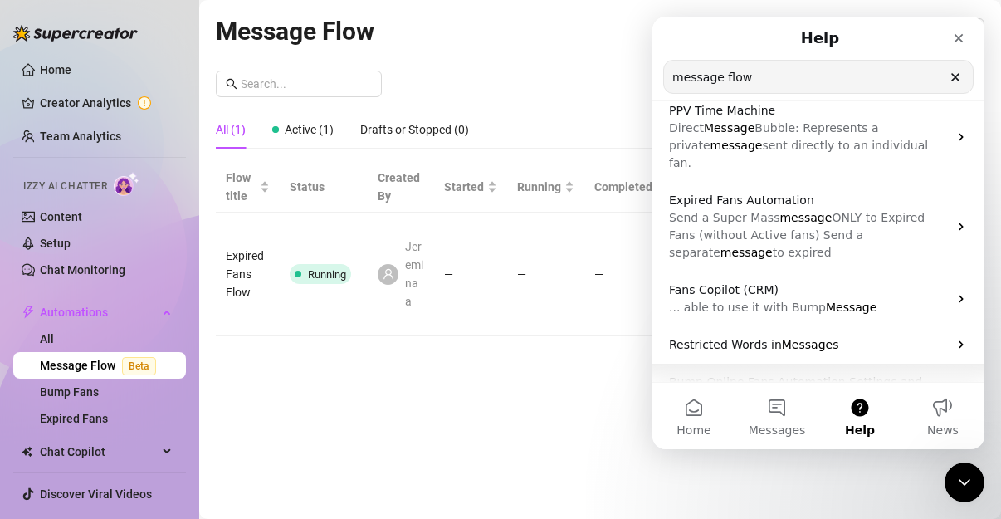
click at [922, 375] on span "Bump Online Fans Automation Settings and Reports" at bounding box center [795, 390] width 253 height 31
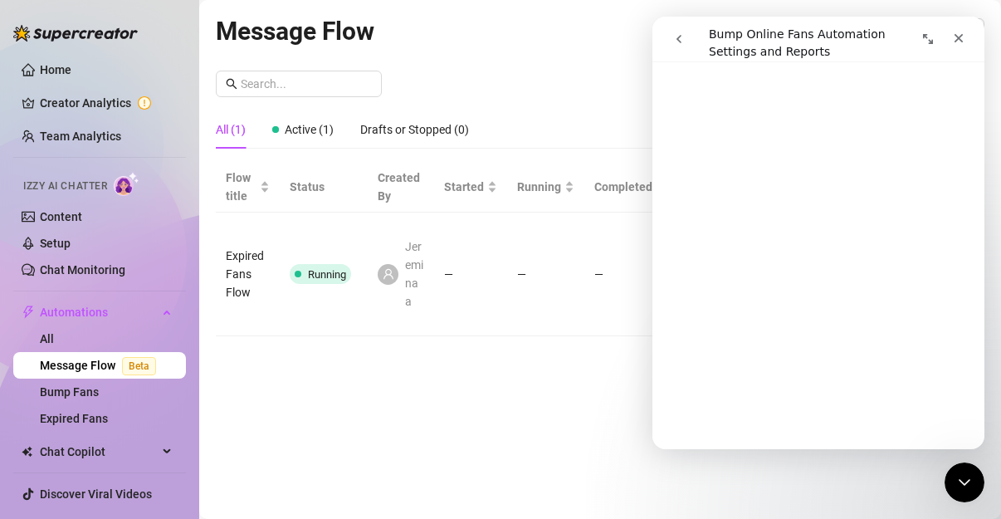
scroll to position [0, 0]
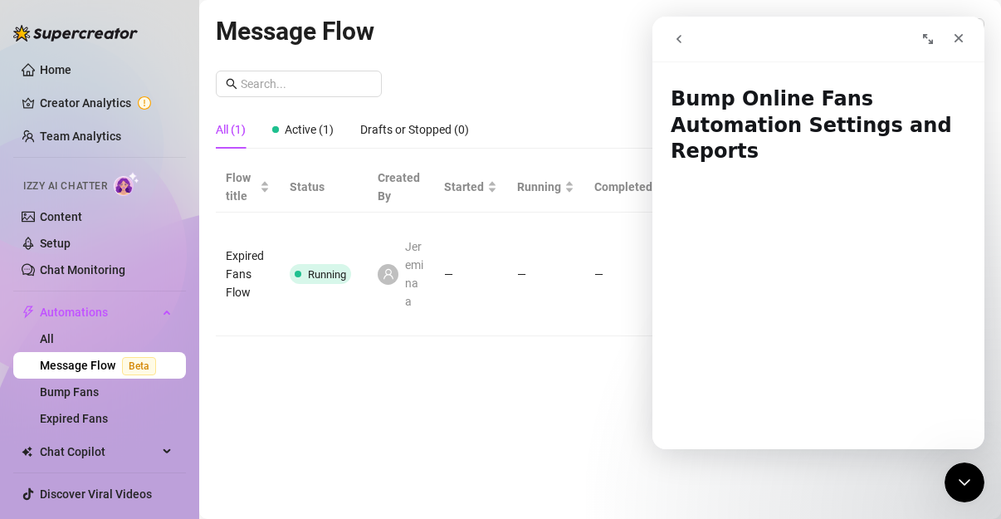
click at [676, 37] on icon "go back" at bounding box center [678, 38] width 13 height 13
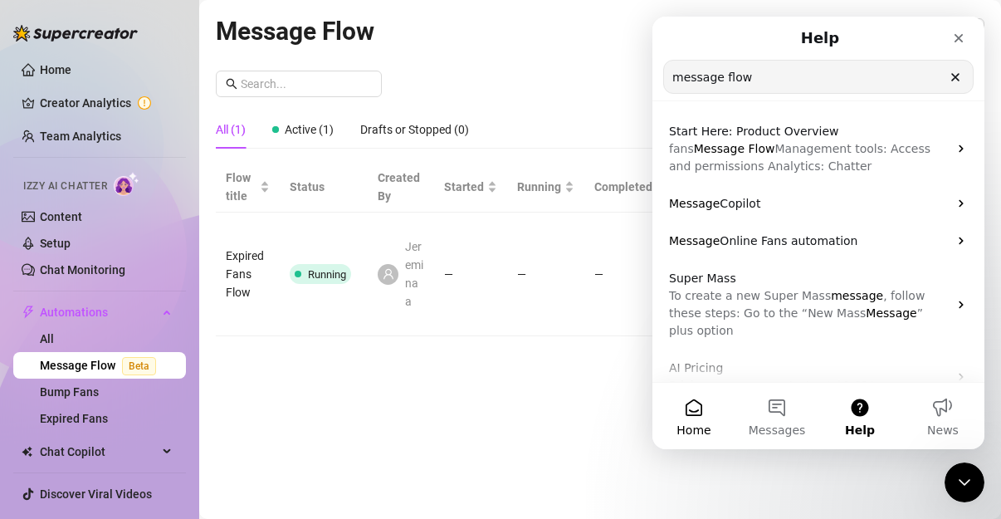
click at [698, 417] on button "Home" at bounding box center [693, 416] width 83 height 66
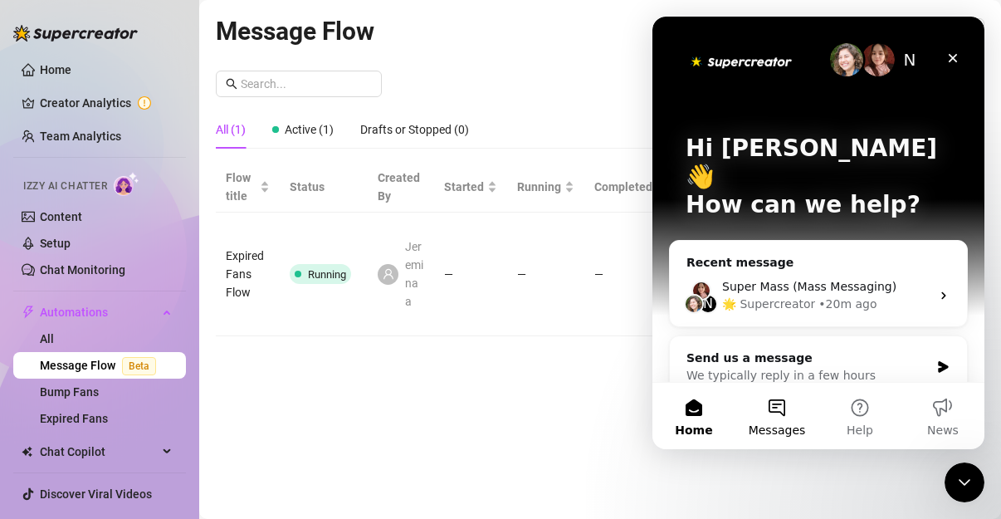
click at [783, 402] on button "Messages" at bounding box center [776, 416] width 83 height 66
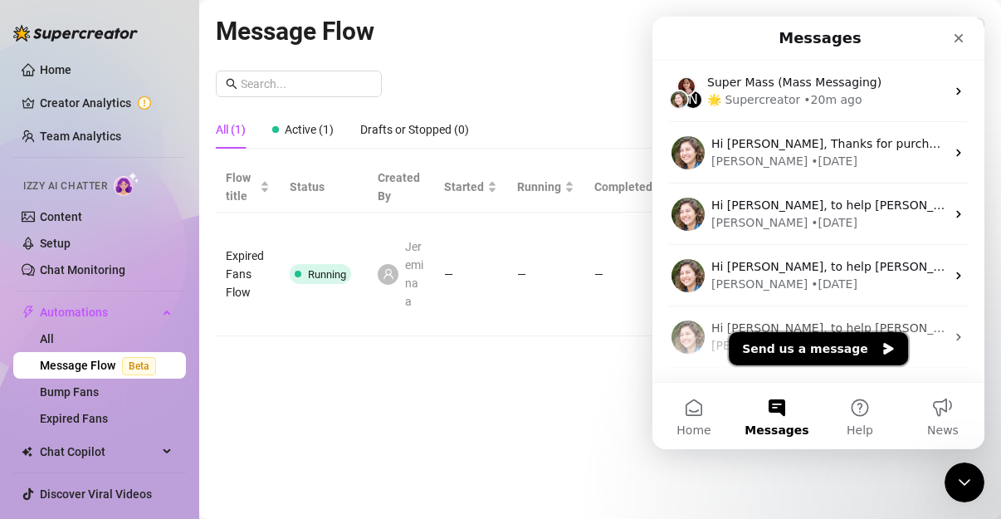
click at [853, 352] on button "Send us a message" at bounding box center [818, 348] width 179 height 33
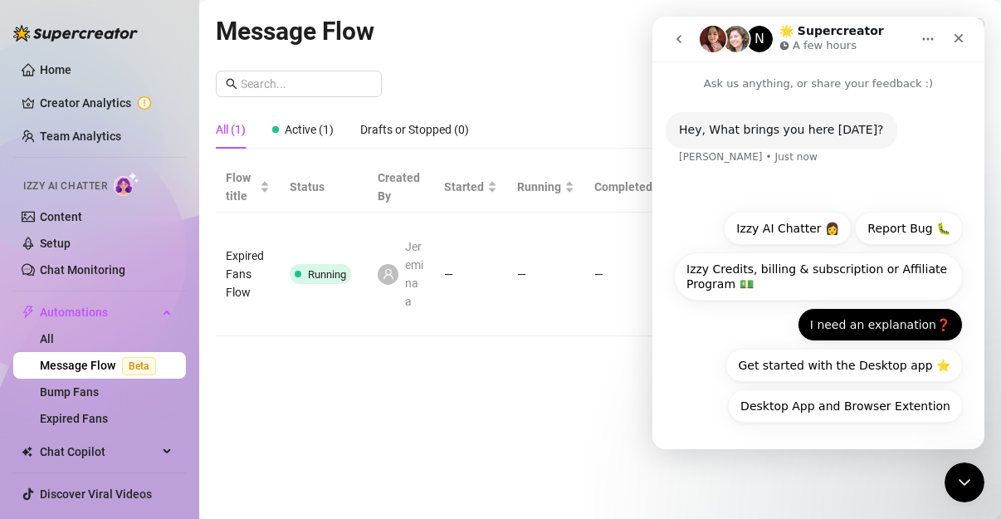
click at [916, 333] on button "I need an explanation❓" at bounding box center [880, 324] width 165 height 33
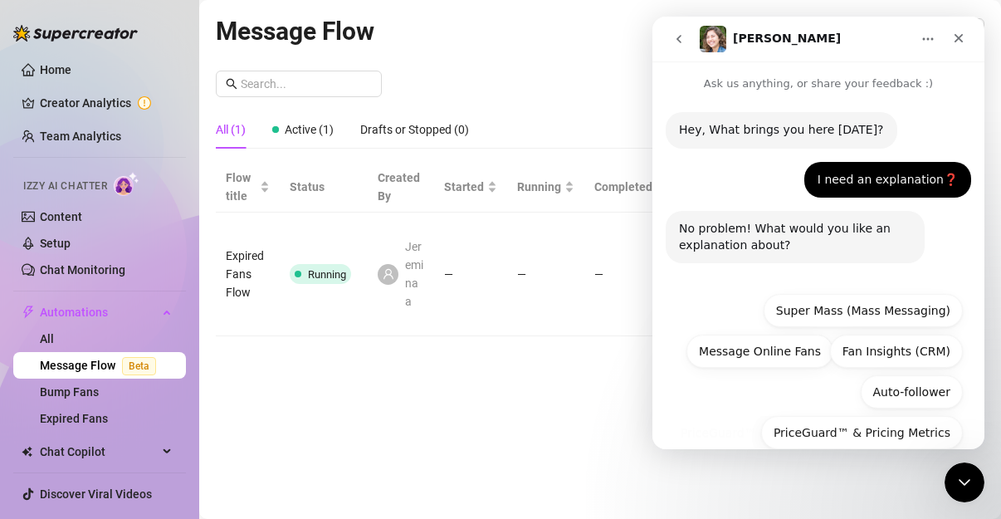
scroll to position [149, 0]
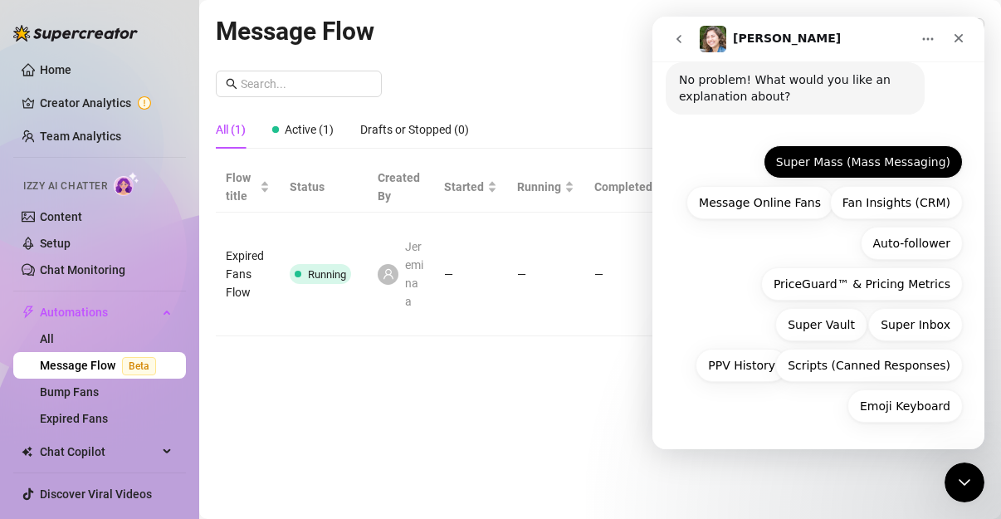
click at [909, 169] on button "Super Mass (Mass Messaging)" at bounding box center [863, 161] width 199 height 33
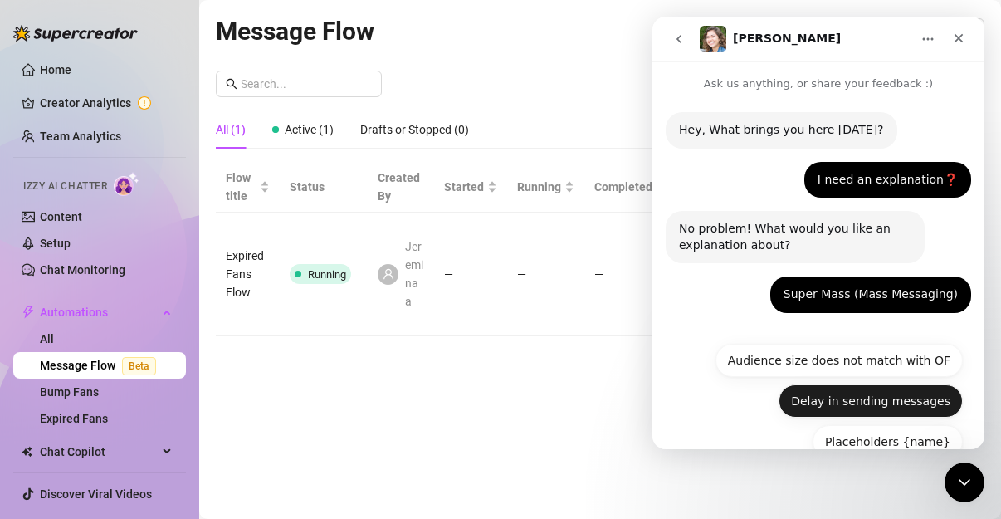
scroll to position [35, 0]
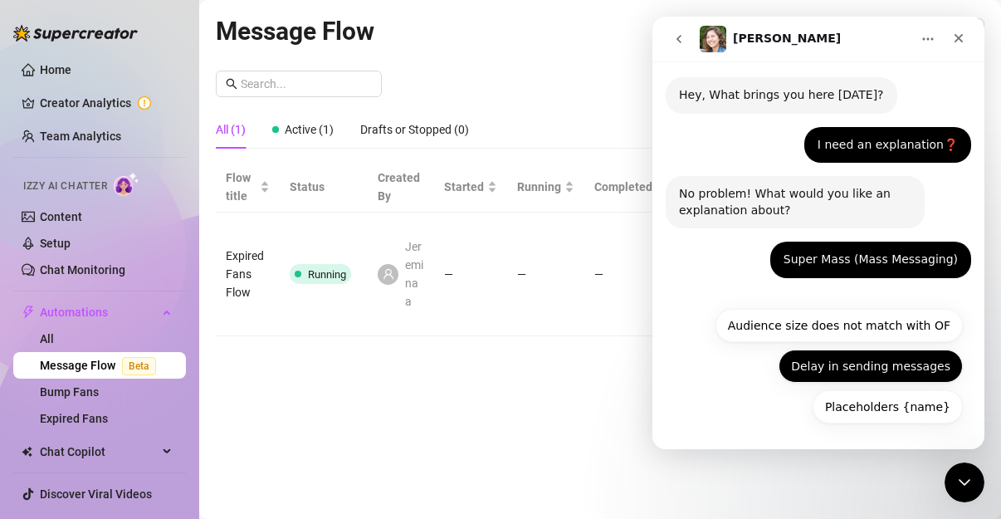
click at [872, 374] on button "Delay in sending messages" at bounding box center [871, 365] width 184 height 33
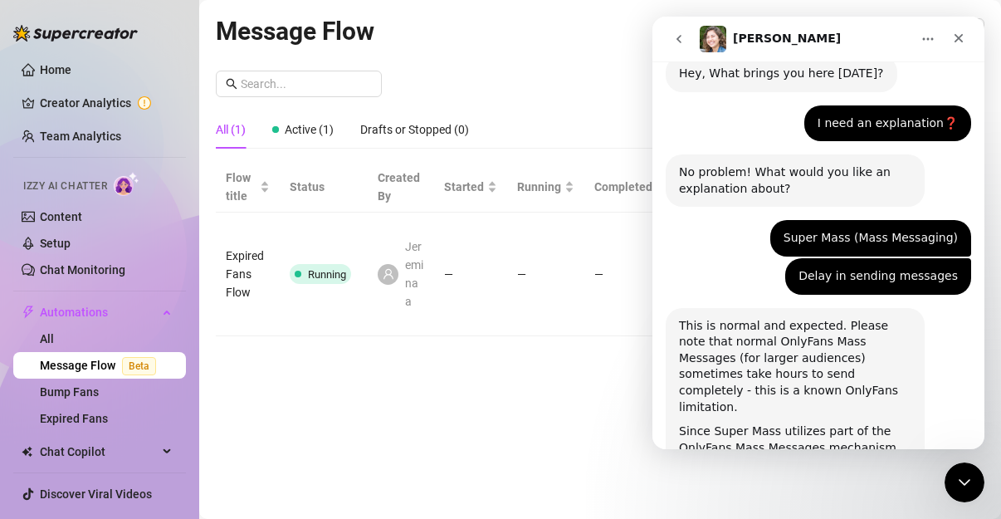
scroll to position [182, 0]
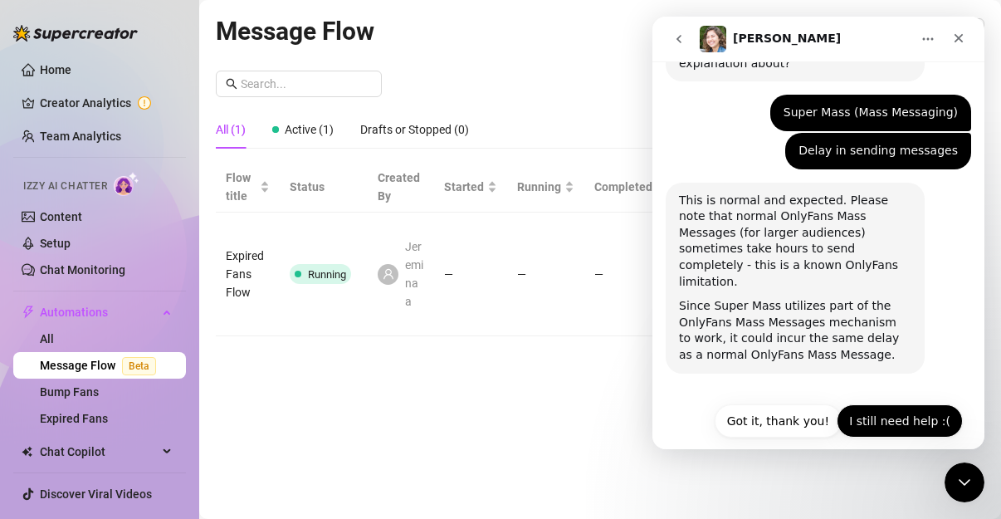
click at [900, 404] on button "I still need help :(" at bounding box center [900, 420] width 126 height 33
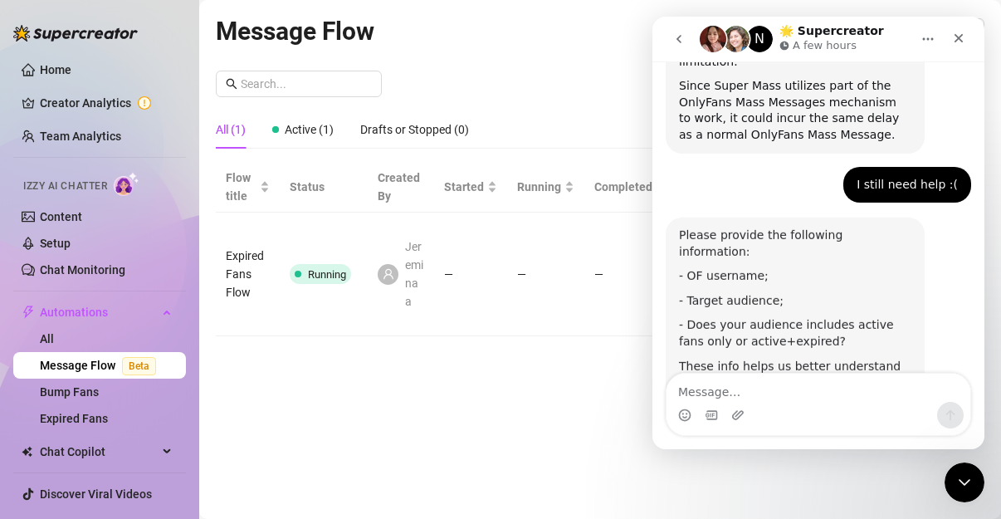
scroll to position [461, 0]
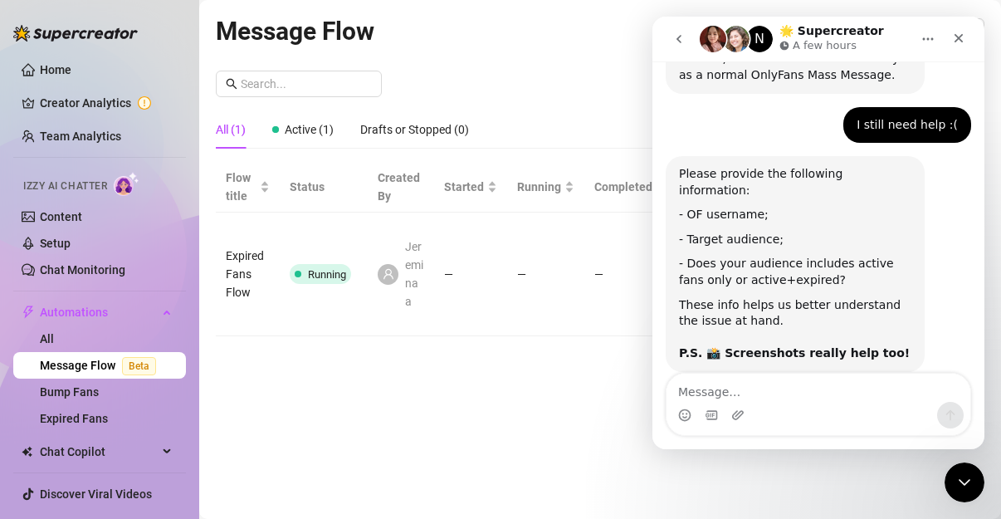
click at [820, 393] on textarea "Message…" at bounding box center [819, 388] width 304 height 28
click at [927, 43] on icon "Home" at bounding box center [927, 38] width 13 height 13
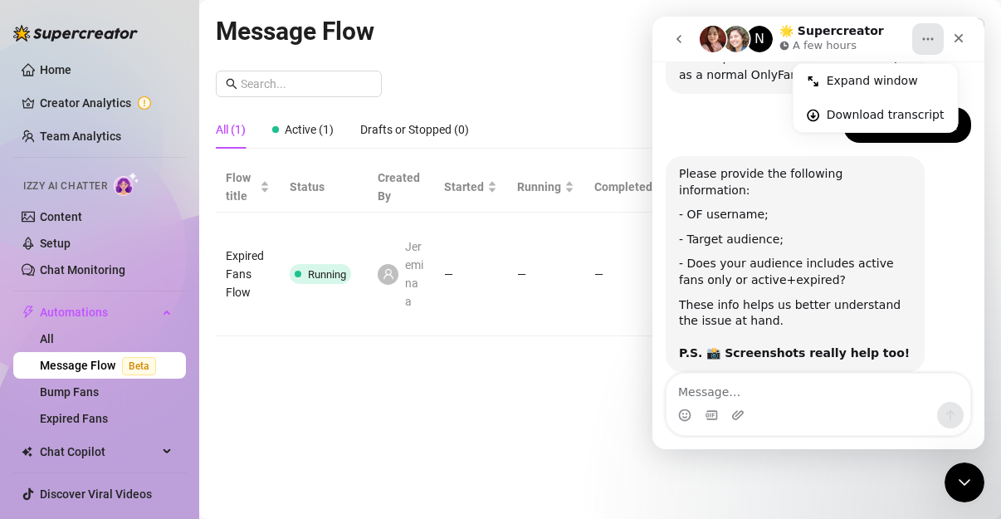
click at [922, 43] on icon "Home" at bounding box center [927, 38] width 13 height 13
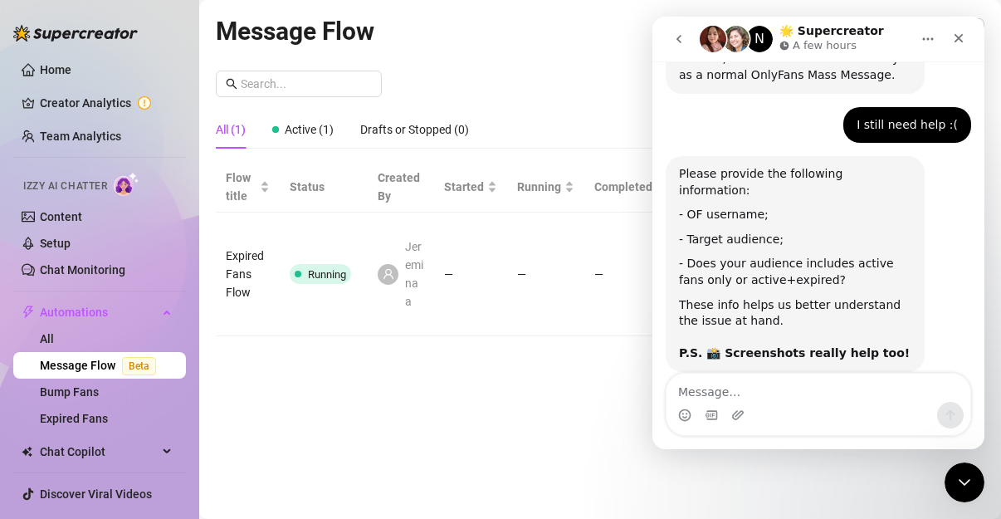
click at [967, 474] on icon "Close Intercom Messenger" at bounding box center [965, 482] width 20 height 20
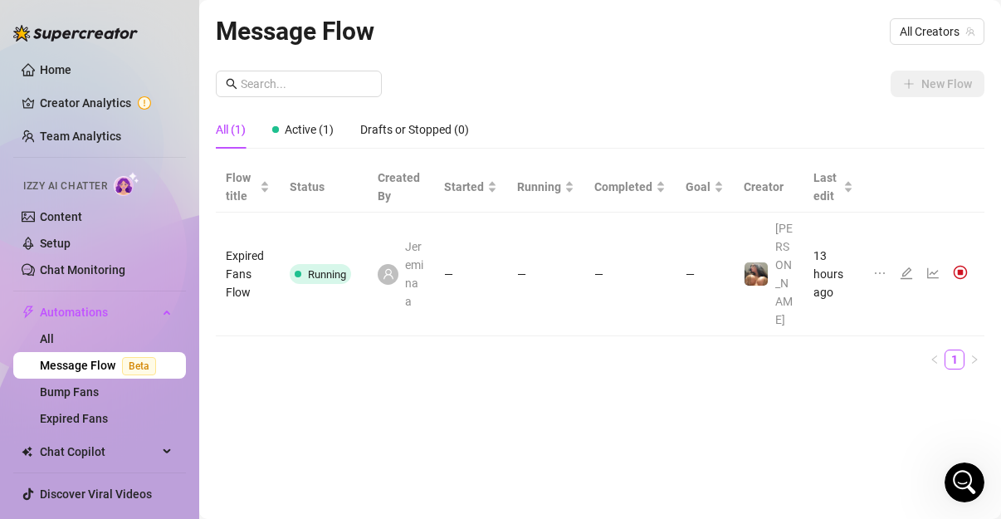
click at [955, 492] on div "Open Intercom Messenger" at bounding box center [964, 482] width 55 height 55
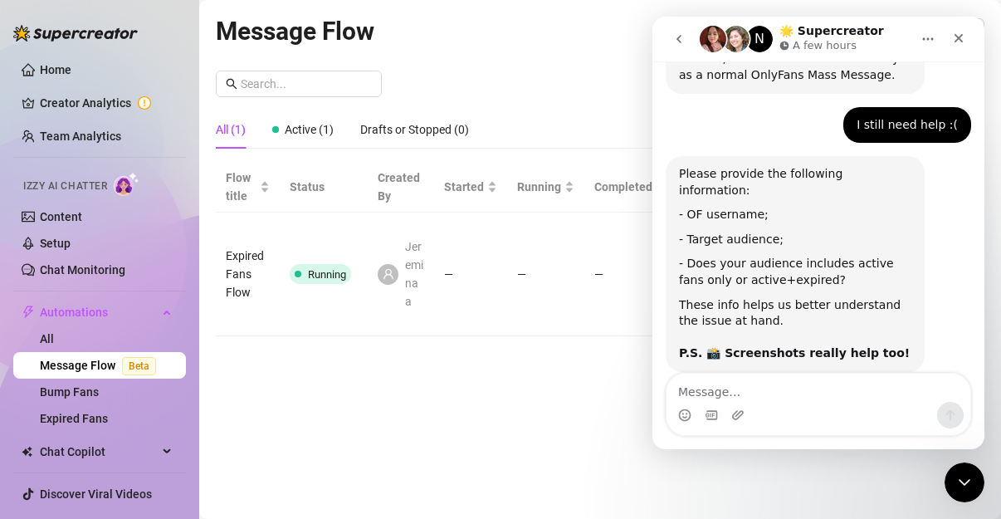
click at [831, 395] on textarea "Message…" at bounding box center [819, 388] width 304 height 28
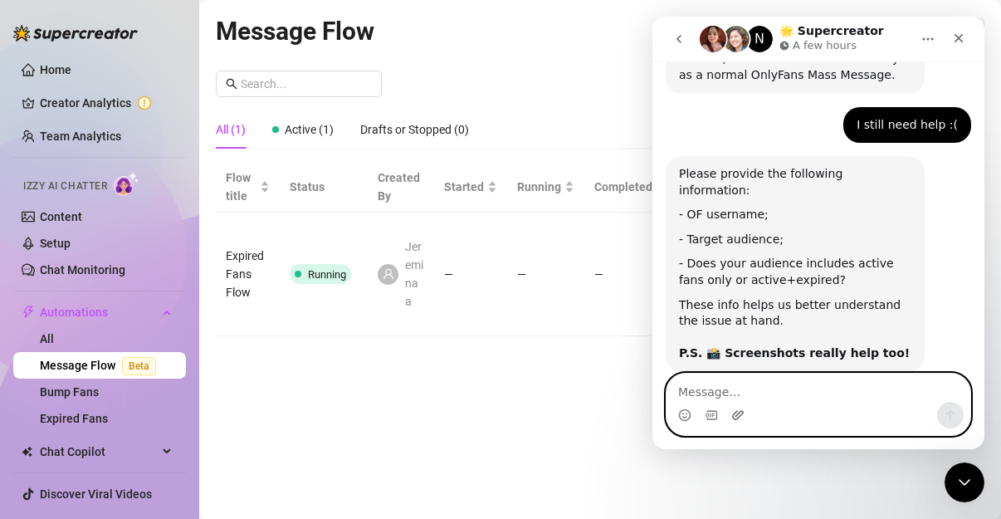
click at [740, 417] on icon "Upload attachment" at bounding box center [737, 414] width 13 height 13
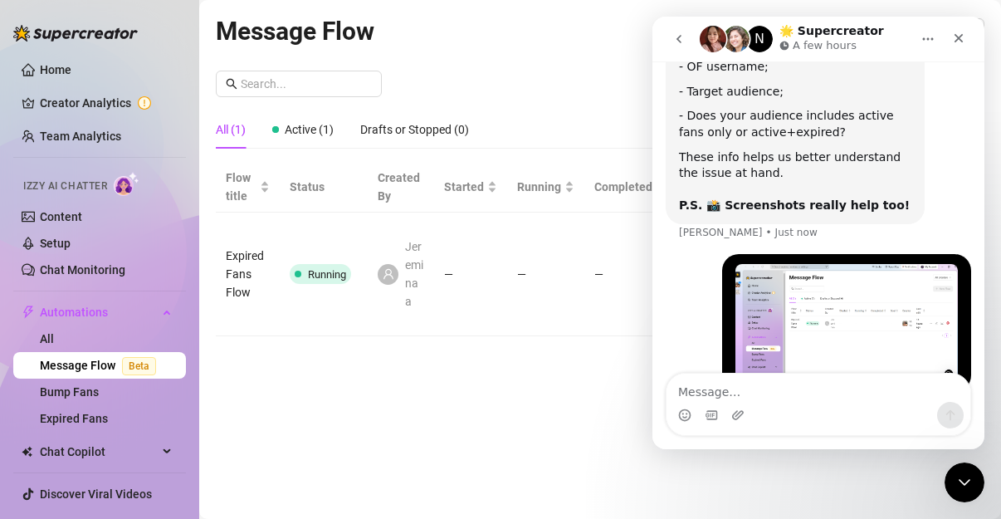
scroll to position [612, 0]
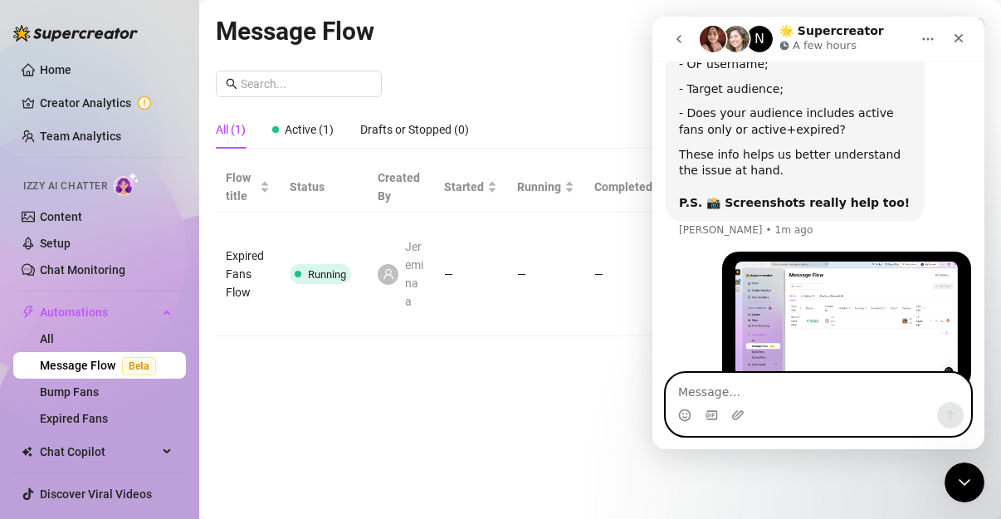
click at [821, 397] on textarea "Message…" at bounding box center [819, 388] width 304 height 28
paste textarea "I have tried to initiate a "message flow" for expired fans. But it hasn't sent …"
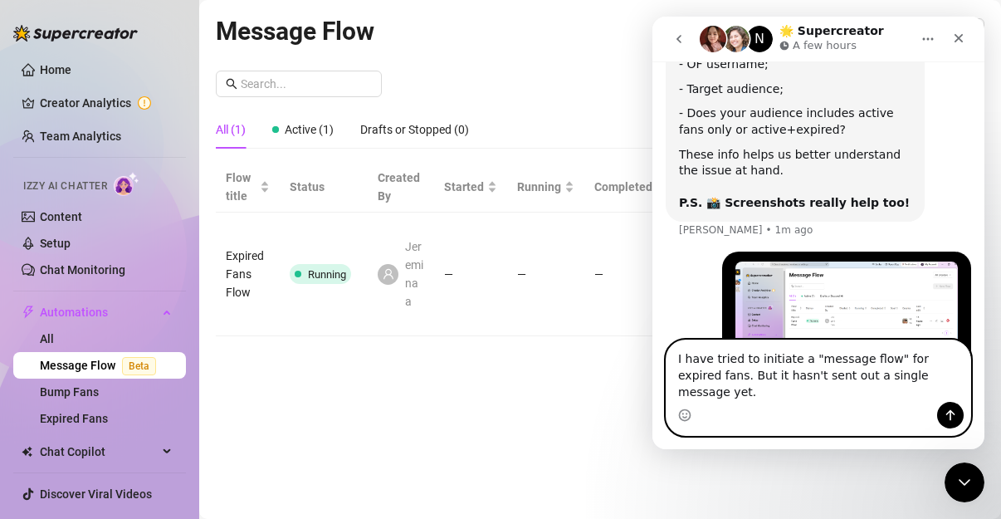
scroll to position [645, 0]
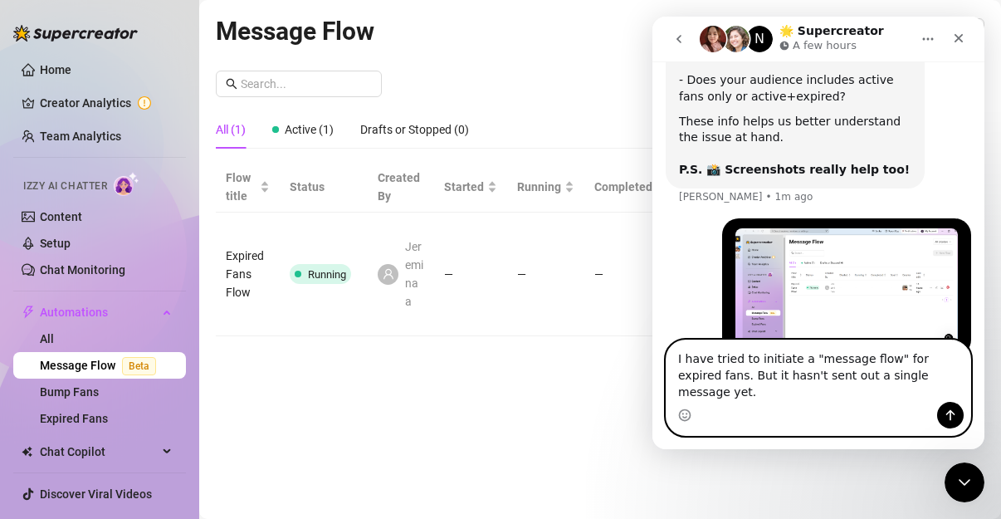
type textarea "I have tried to initiate a "message flow" for expired fans. But it hasn't sent …"
click at [944, 412] on icon "Send a message…" at bounding box center [950, 414] width 13 height 13
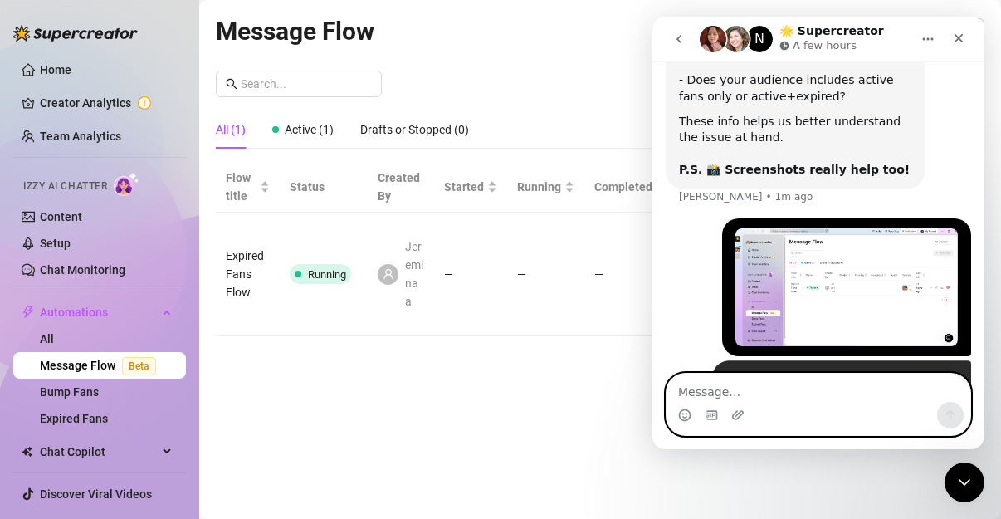
scroll to position [699, 0]
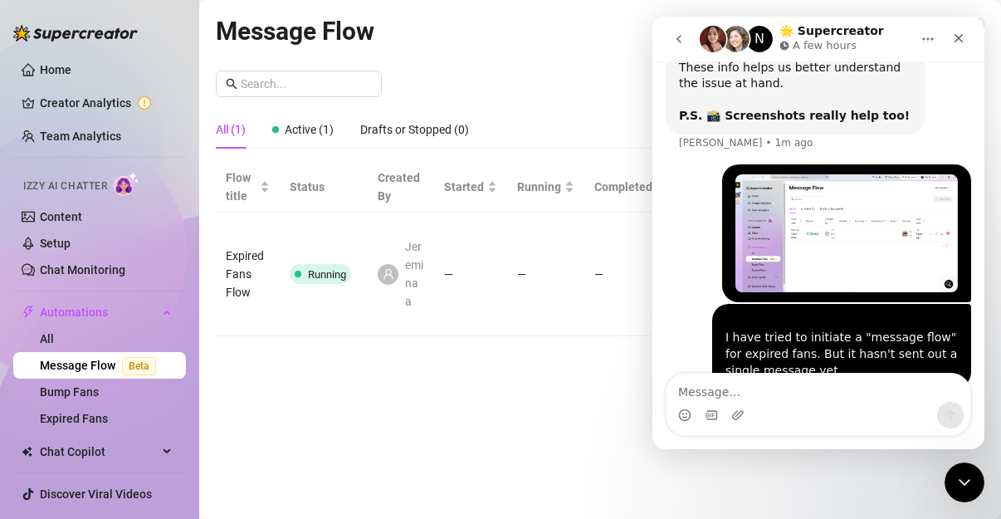
click at [924, 42] on icon "Home" at bounding box center [927, 38] width 13 height 13
click at [544, 344] on div "Message Flow All Creators New Flow All (1) Active (1) Drafts or Stopped (0) Flo…" at bounding box center [600, 240] width 769 height 457
click at [969, 474] on icon "Close Intercom Messenger" at bounding box center [965, 482] width 20 height 20
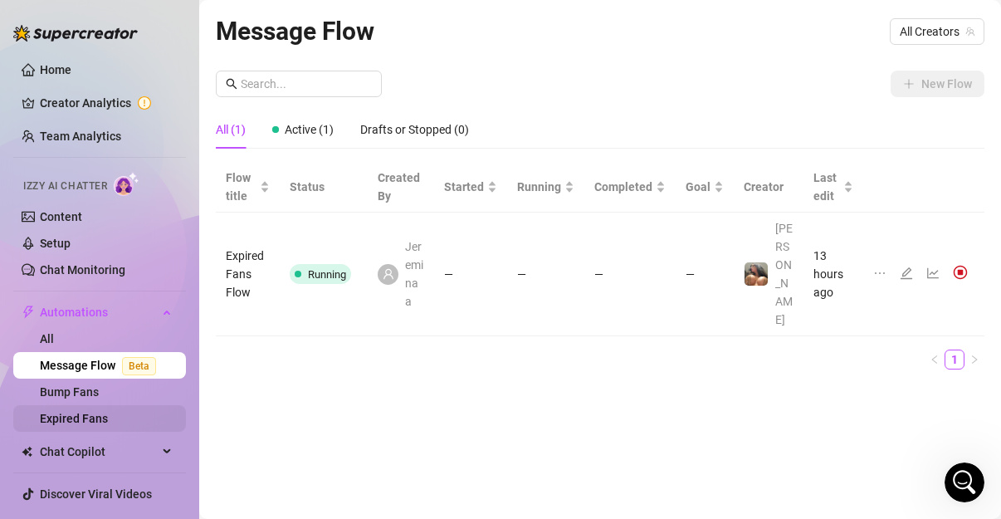
click at [89, 416] on link "Expired Fans" at bounding box center [74, 418] width 68 height 13
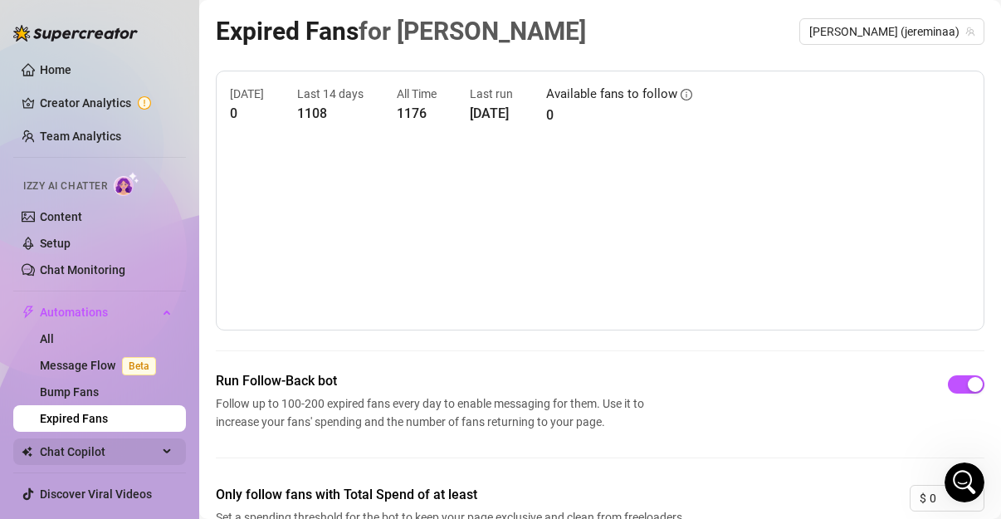
click at [152, 447] on div "Chat Copilot" at bounding box center [99, 451] width 173 height 27
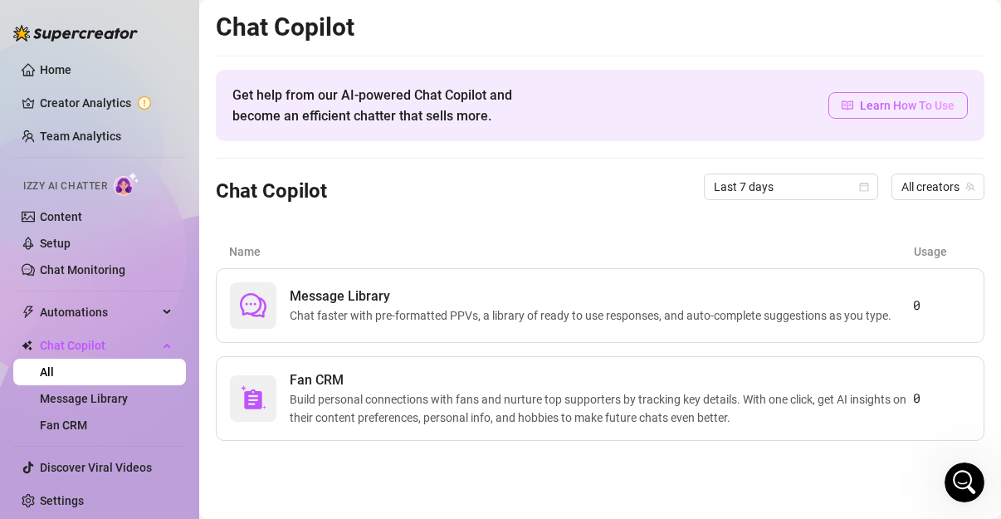
click at [886, 109] on span "Learn How To Use" at bounding box center [907, 105] width 95 height 18
